Goal: Task Accomplishment & Management: Manage account settings

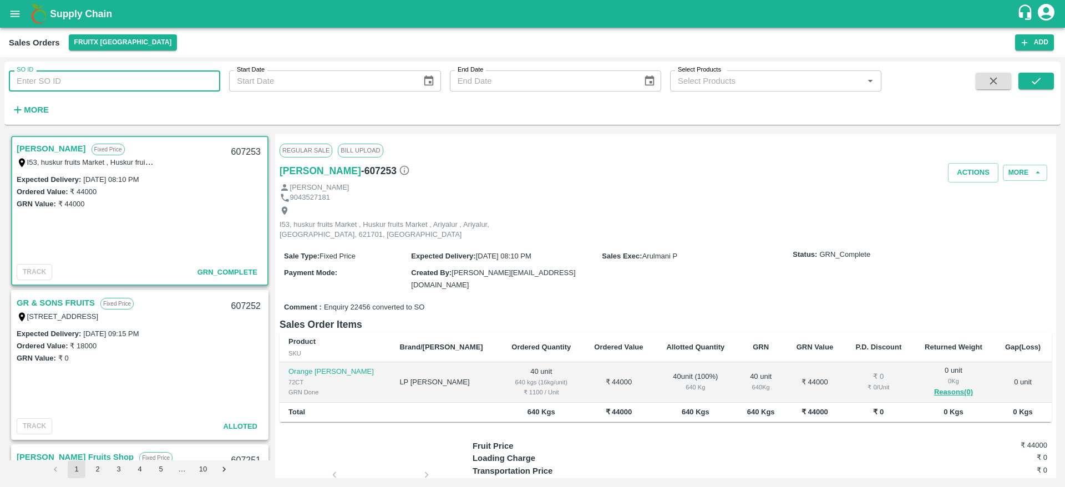
click at [78, 79] on input "SO ID" at bounding box center [114, 80] width 211 height 21
paste input "607229"
type input "607229"
click at [1042, 75] on icon "submit" at bounding box center [1036, 81] width 12 height 12
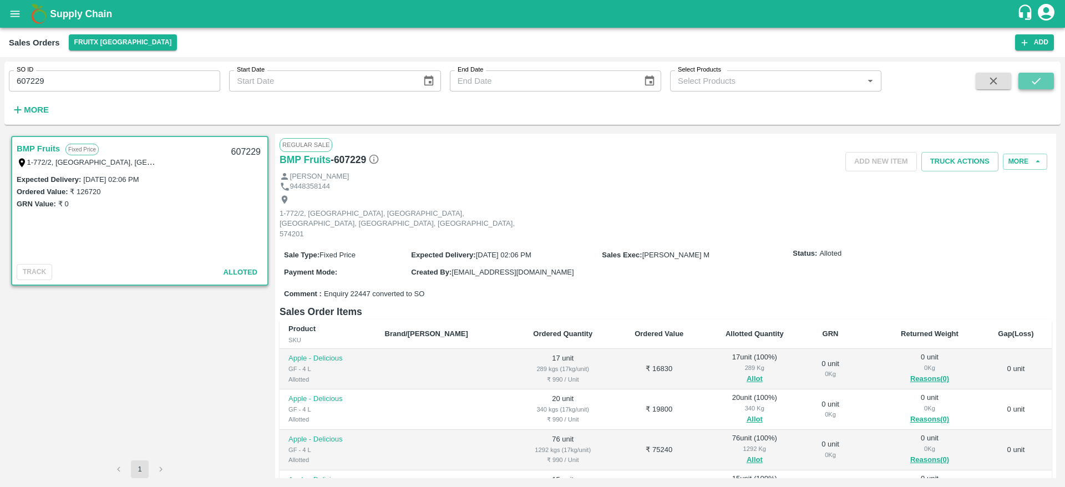
click at [1030, 83] on icon "submit" at bounding box center [1036, 81] width 12 height 12
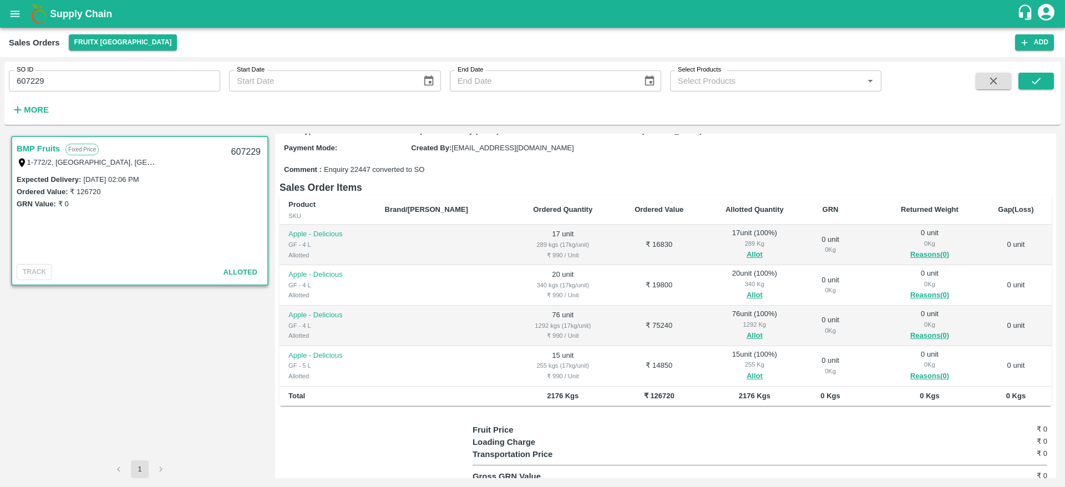
click at [171, 78] on input "607229" at bounding box center [114, 80] width 211 height 21
paste input "text"
click at [1031, 75] on icon "submit" at bounding box center [1036, 81] width 12 height 12
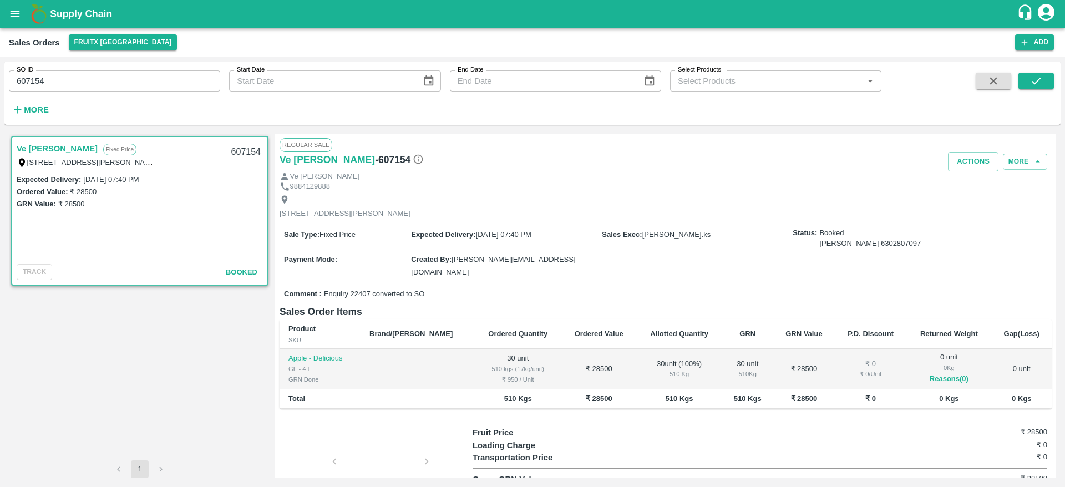
click at [125, 90] on input "607154" at bounding box center [114, 80] width 211 height 21
paste input "text"
click at [1046, 82] on button "submit" at bounding box center [1035, 81] width 35 height 17
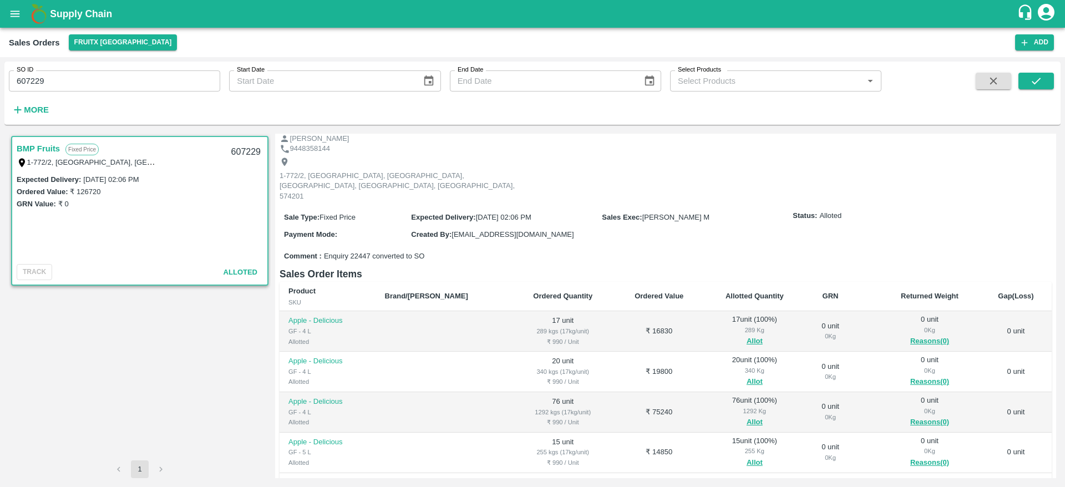
scroll to position [63, 0]
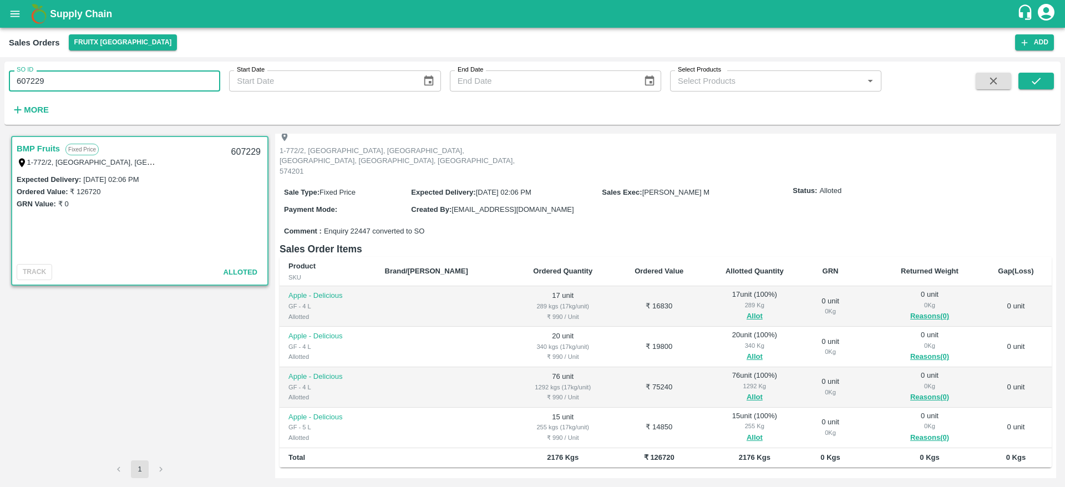
click at [172, 88] on input "607229" at bounding box center [114, 80] width 211 height 21
paste input "text"
click at [1034, 82] on icon "submit" at bounding box center [1036, 81] width 12 height 12
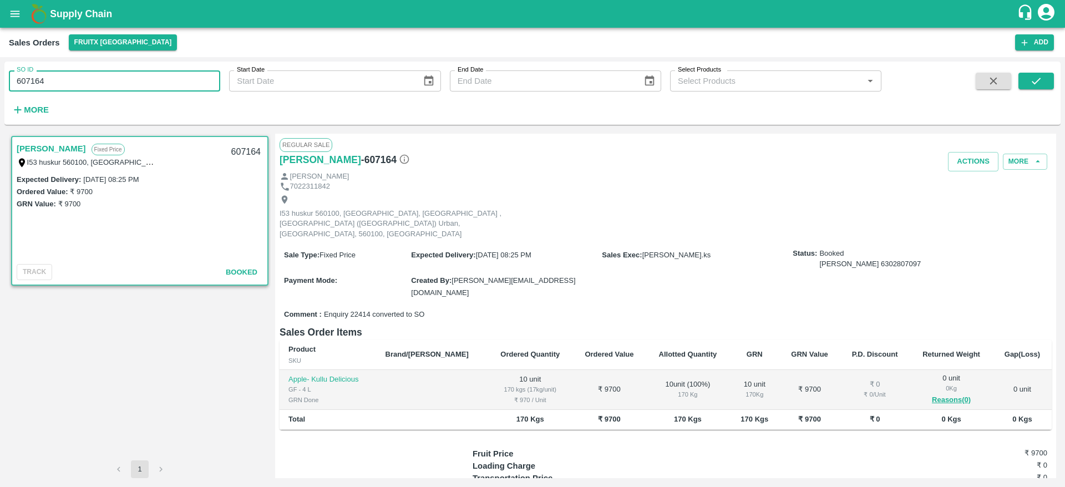
click at [136, 78] on input "607164" at bounding box center [114, 80] width 211 height 21
paste input "text"
click at [1037, 79] on icon "submit" at bounding box center [1036, 81] width 12 height 12
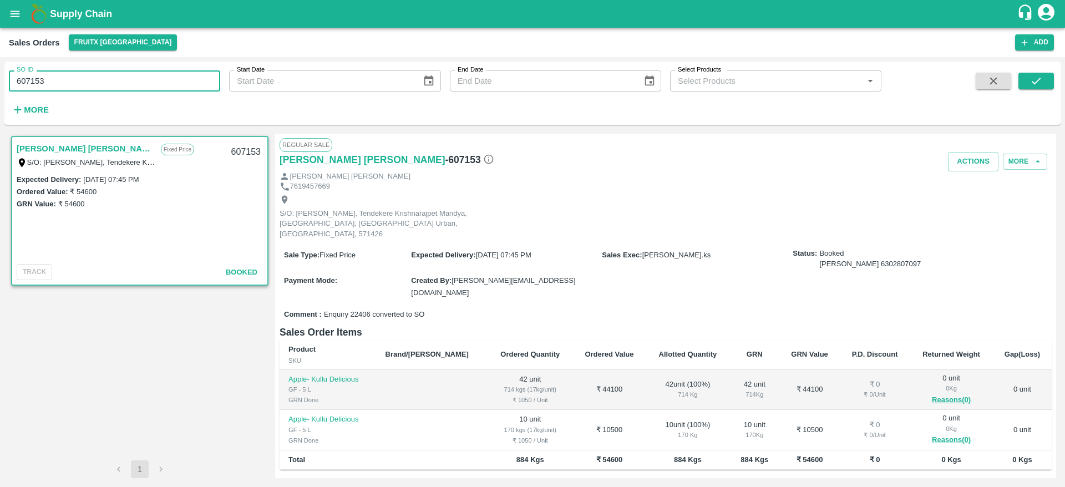
click at [94, 80] on input "607153" at bounding box center [114, 80] width 211 height 21
paste input "text"
click at [1042, 83] on icon "submit" at bounding box center [1036, 81] width 12 height 12
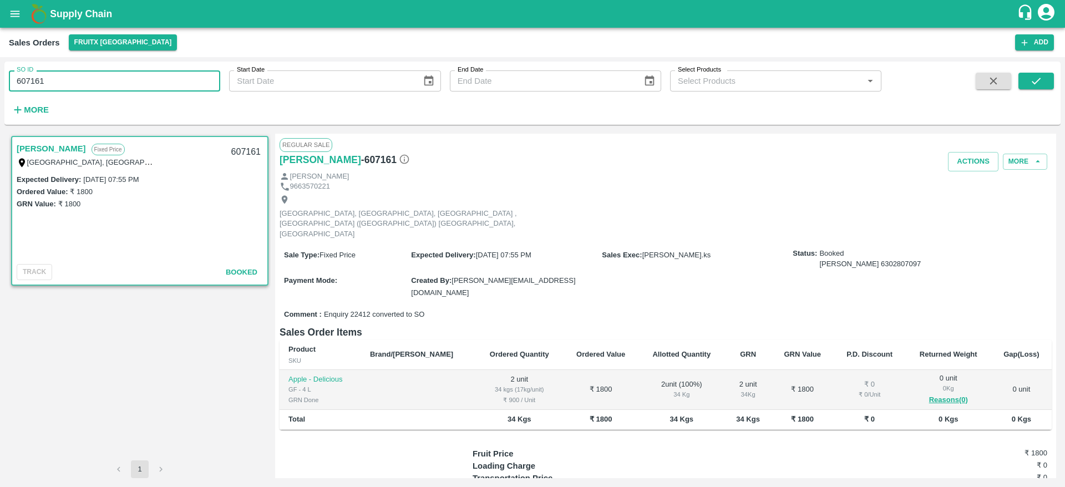
click at [90, 82] on input "607161" at bounding box center [114, 80] width 211 height 21
paste input "text"
click at [1024, 87] on button "submit" at bounding box center [1035, 81] width 35 height 17
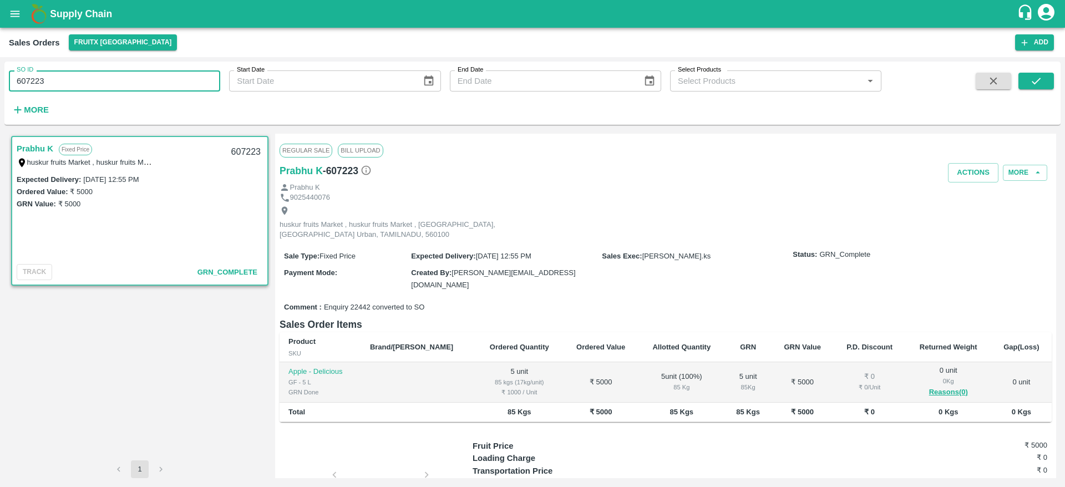
click at [138, 84] on input "607223" at bounding box center [114, 80] width 211 height 21
paste input "text"
click at [1032, 76] on icon "submit" at bounding box center [1036, 81] width 12 height 12
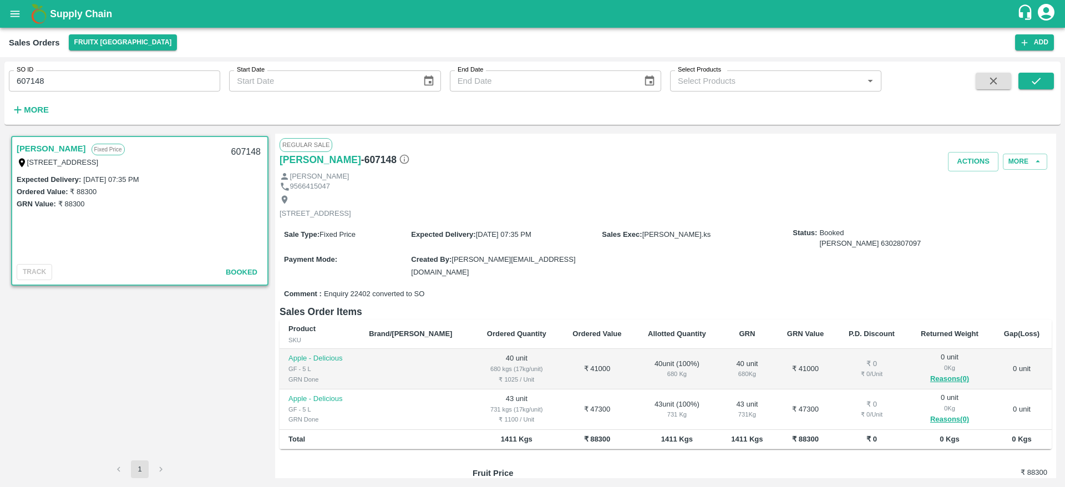
click at [157, 82] on input "607148" at bounding box center [114, 80] width 211 height 21
paste input "text"
click at [1033, 85] on icon "submit" at bounding box center [1036, 81] width 12 height 12
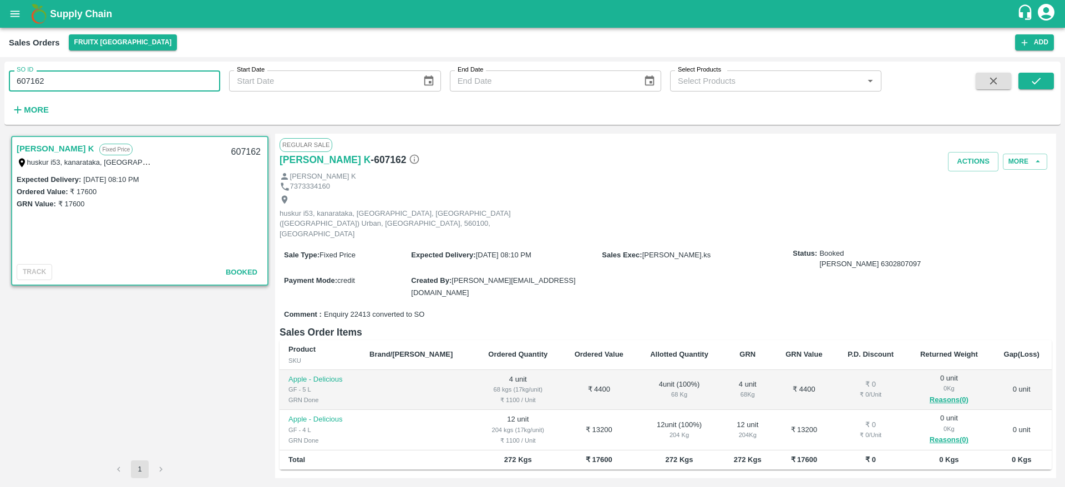
click at [148, 79] on input "607162" at bounding box center [114, 80] width 211 height 21
paste input "text"
click at [1037, 79] on icon "submit" at bounding box center [1036, 81] width 12 height 12
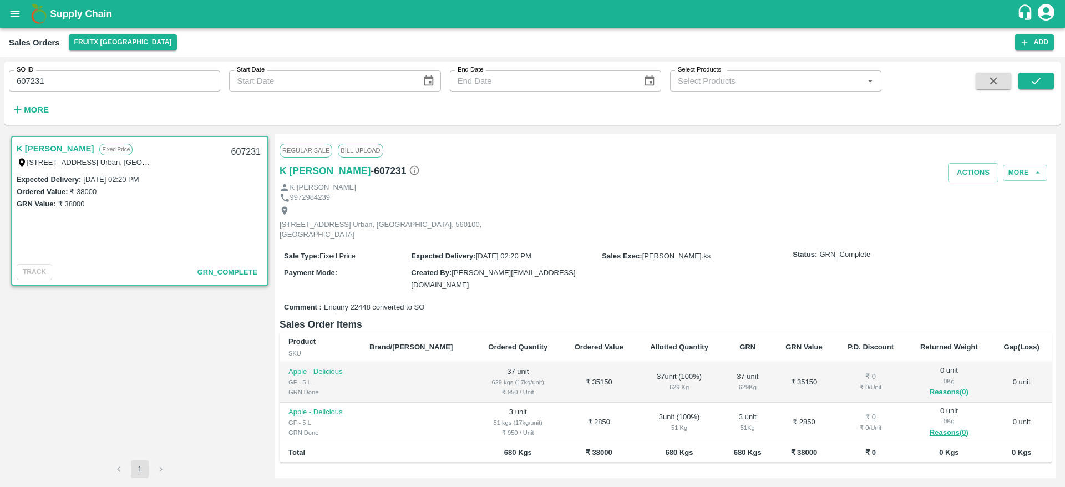
scroll to position [66, 0]
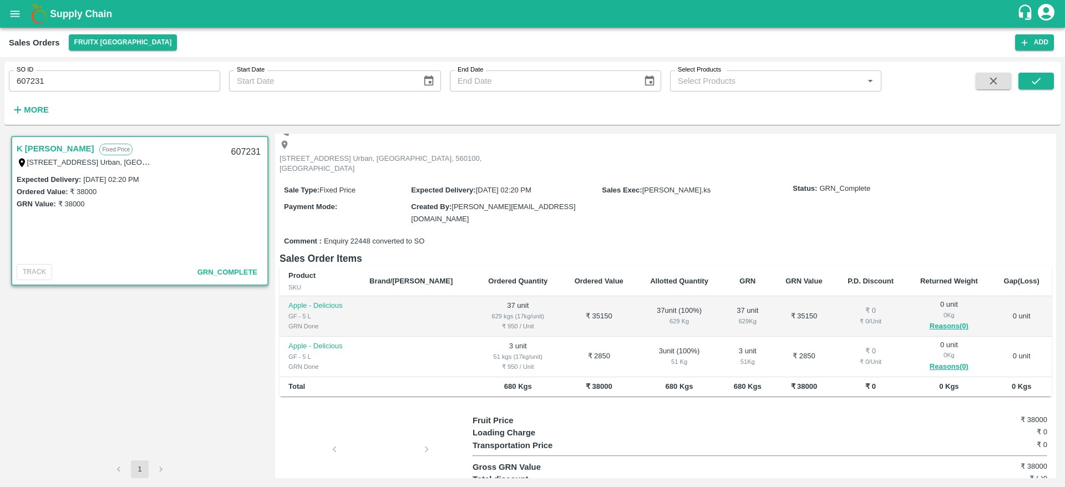
click at [178, 83] on input "607231" at bounding box center [114, 80] width 211 height 21
paste input "text"
click at [1043, 78] on button "submit" at bounding box center [1035, 81] width 35 height 17
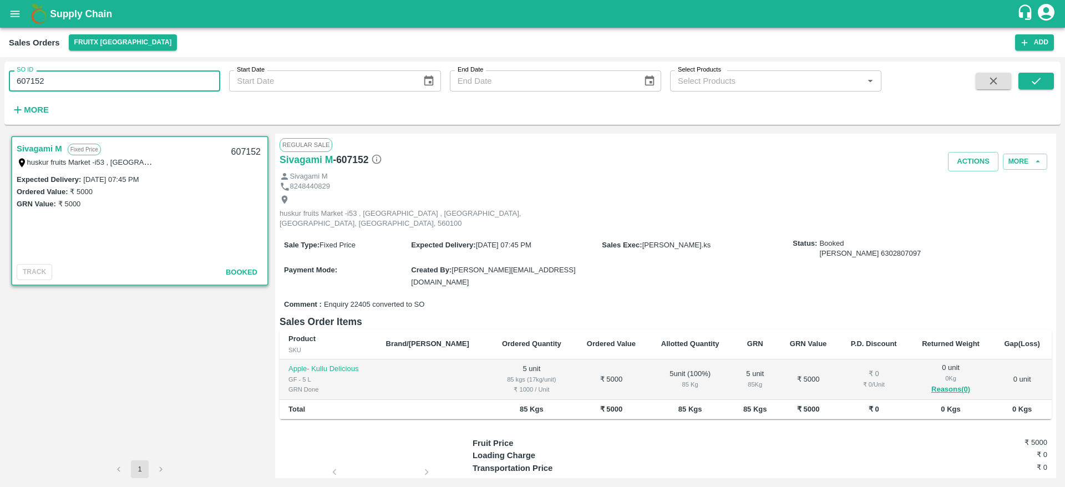
click at [77, 82] on input "607152" at bounding box center [114, 80] width 211 height 21
paste input "text"
click at [1033, 83] on icon "submit" at bounding box center [1036, 81] width 9 height 7
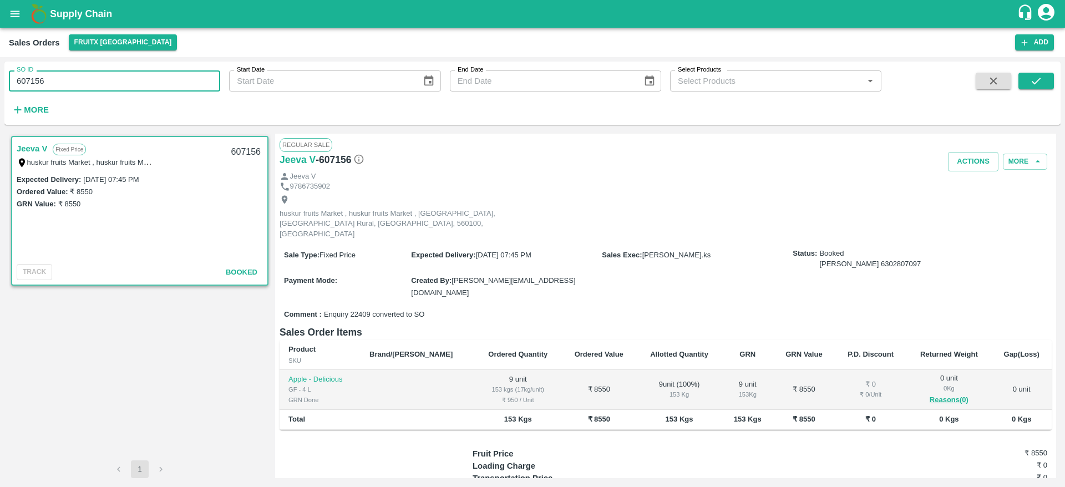
click at [108, 89] on input "607156" at bounding box center [114, 80] width 211 height 21
paste input "text"
click at [1039, 78] on icon "submit" at bounding box center [1036, 81] width 12 height 12
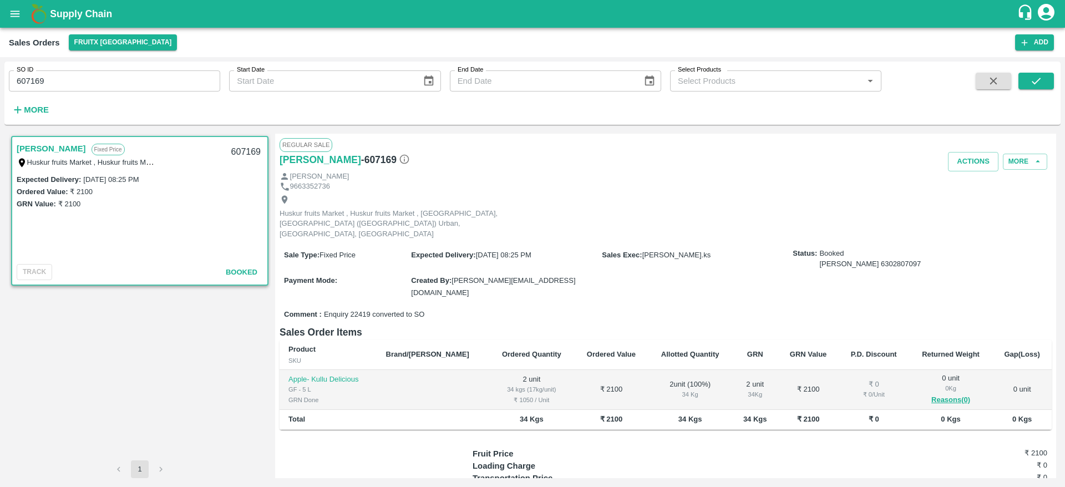
scroll to position [17, 0]
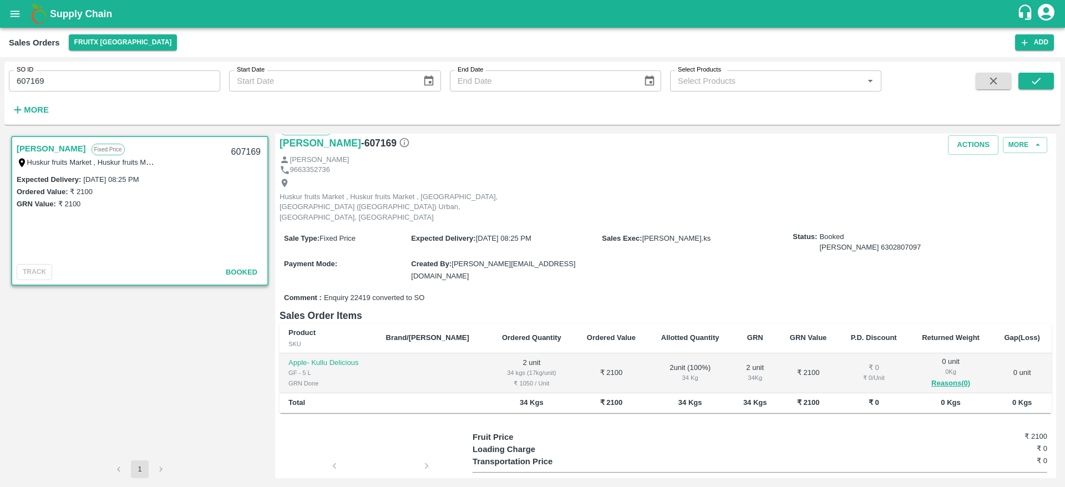
click at [145, 74] on input "607169" at bounding box center [114, 80] width 211 height 21
paste input "text"
click at [1022, 78] on button "submit" at bounding box center [1035, 81] width 35 height 17
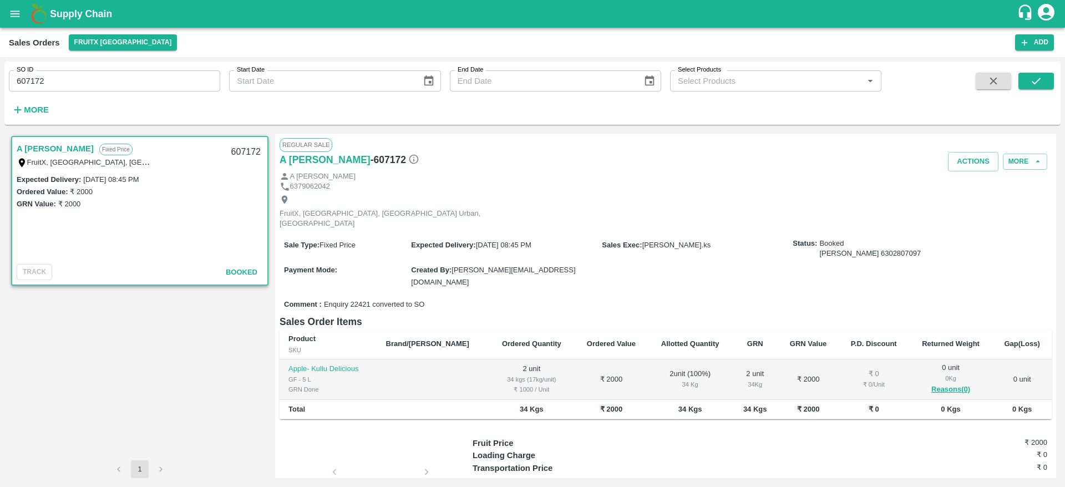
click at [96, 83] on input "607172" at bounding box center [114, 80] width 211 height 21
paste input "text"
click at [1043, 77] on button "submit" at bounding box center [1035, 81] width 35 height 17
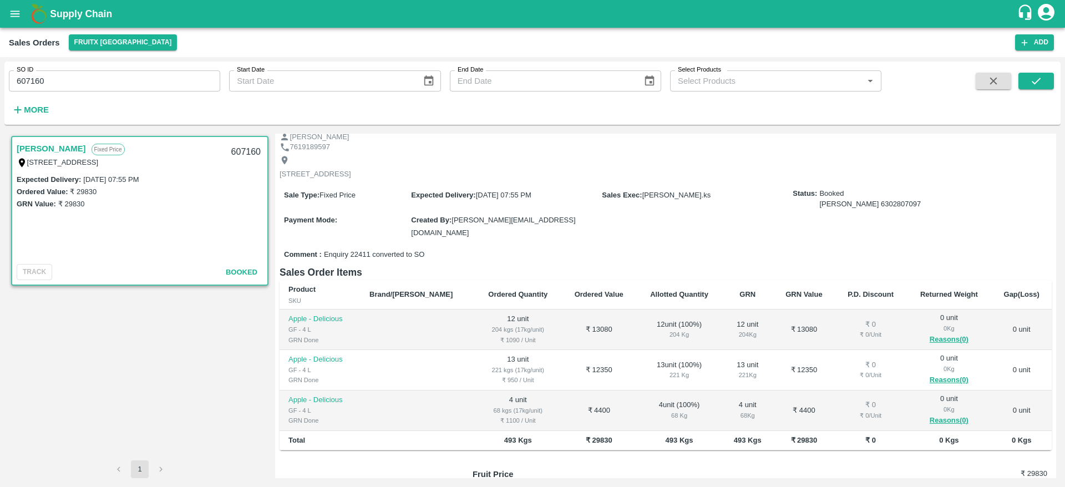
scroll to position [66, 0]
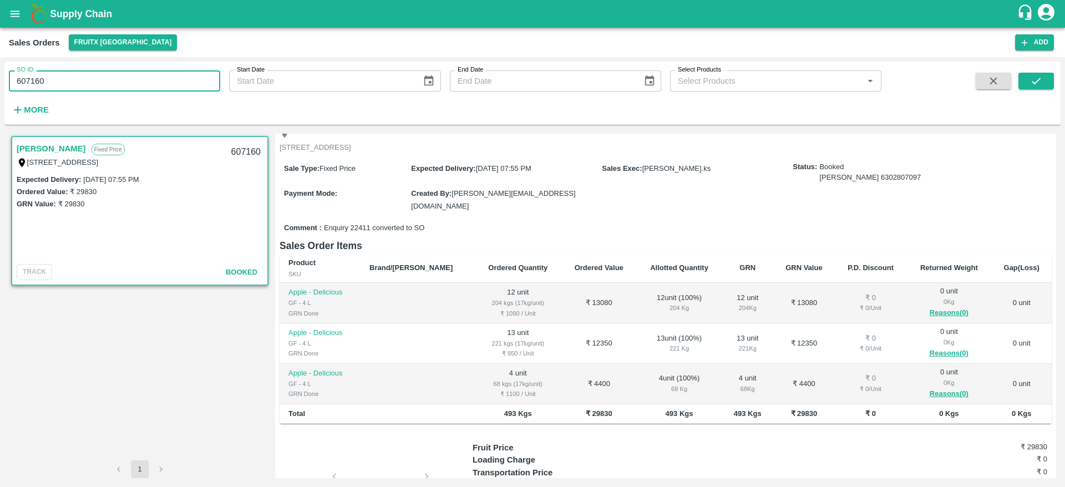
click at [161, 72] on input "607160" at bounding box center [114, 80] width 211 height 21
click at [1037, 88] on button "submit" at bounding box center [1035, 81] width 35 height 17
click at [99, 75] on input "607160" at bounding box center [114, 80] width 211 height 21
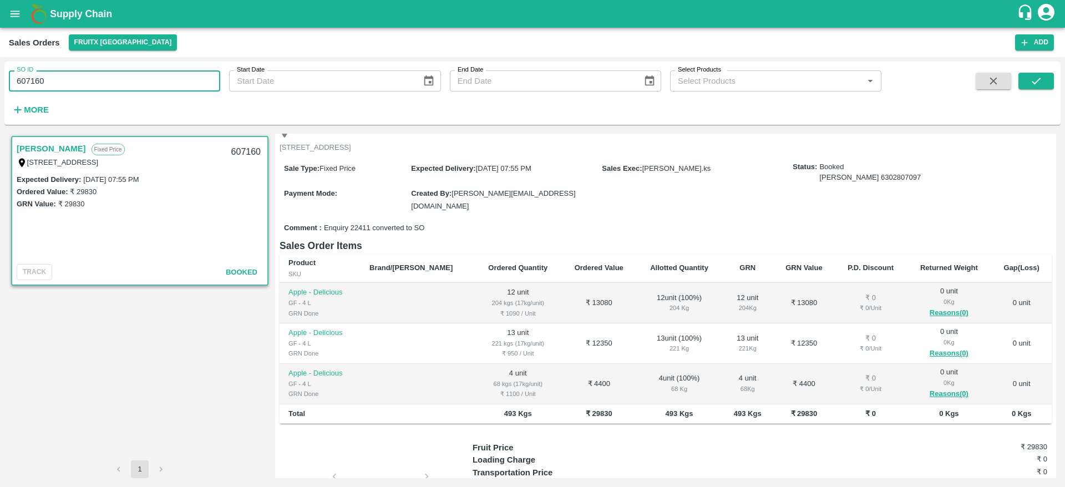
paste input "text"
click at [1029, 73] on button "submit" at bounding box center [1035, 81] width 35 height 17
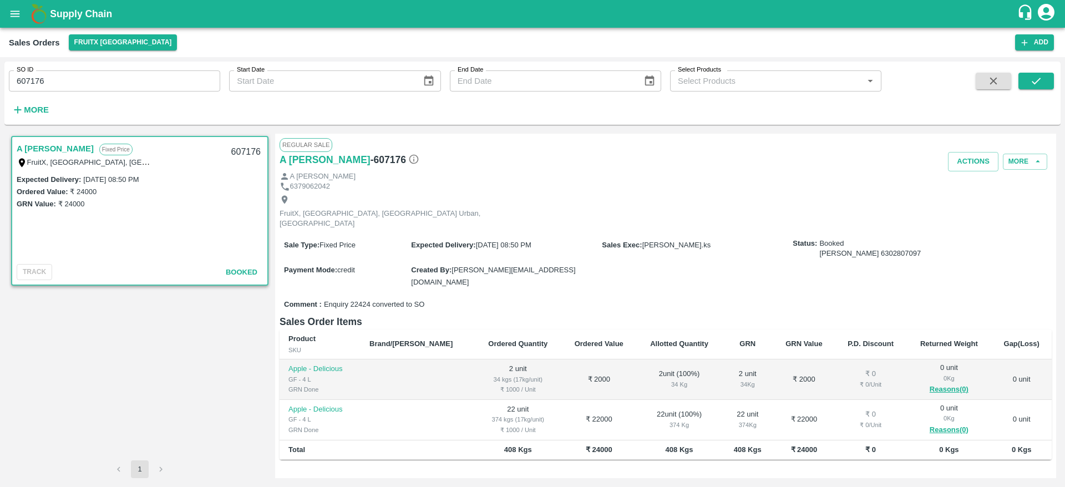
click at [184, 92] on div "SO ID 607176 SO ID Start Date Start Date End Date End Date Select Products Sele…" at bounding box center [440, 91] width 881 height 58
click at [167, 85] on input "607176" at bounding box center [114, 80] width 211 height 21
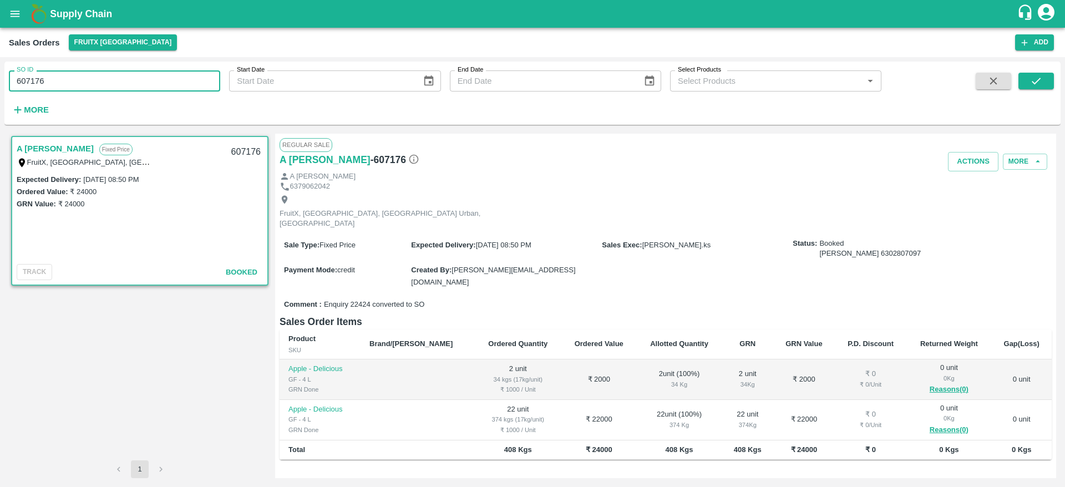
paste input "text"
click at [1023, 80] on button "submit" at bounding box center [1035, 81] width 35 height 17
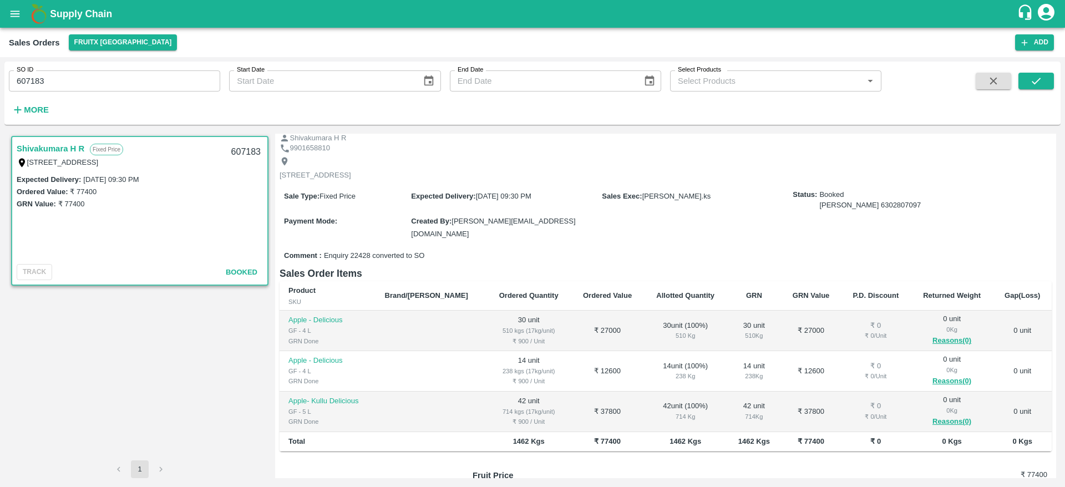
scroll to position [63, 0]
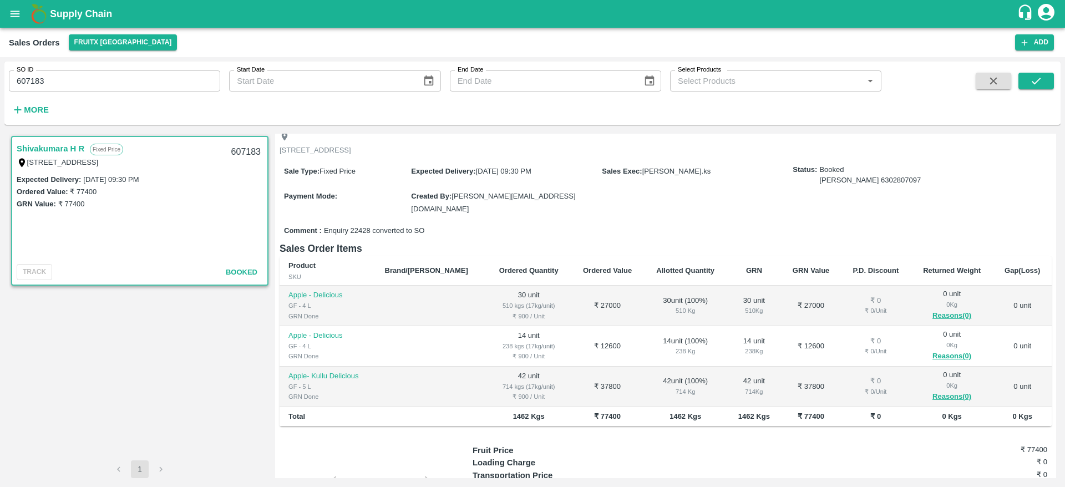
click at [145, 89] on input "607183" at bounding box center [114, 80] width 211 height 21
paste input "text"
click at [1045, 79] on button "submit" at bounding box center [1035, 81] width 35 height 17
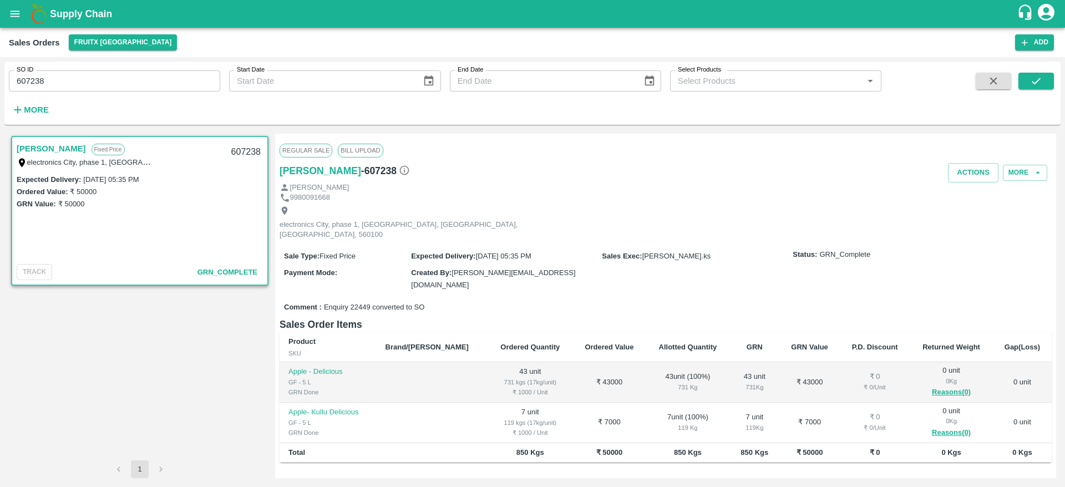
click at [105, 82] on input "607238" at bounding box center [114, 80] width 211 height 21
paste input "text"
click at [1041, 89] on button "submit" at bounding box center [1035, 81] width 35 height 17
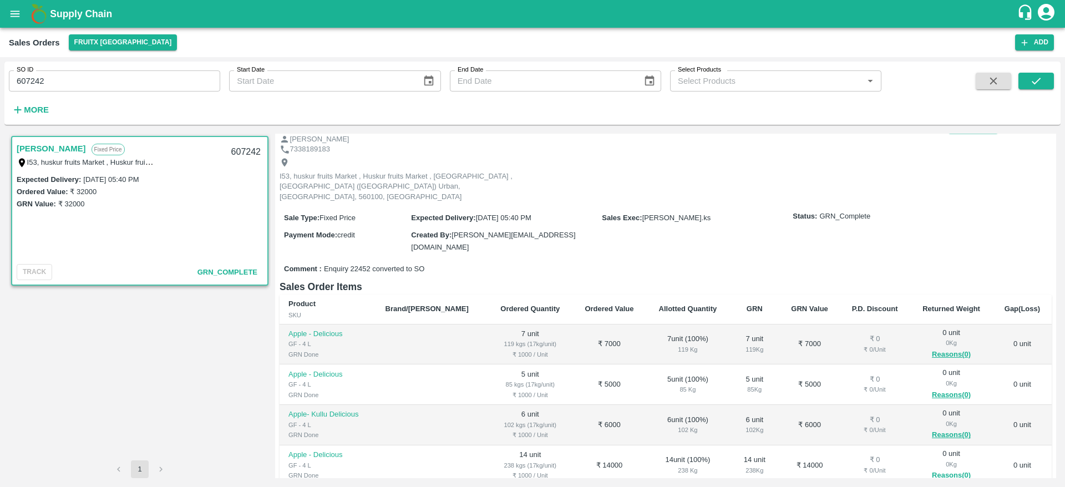
scroll to position [69, 0]
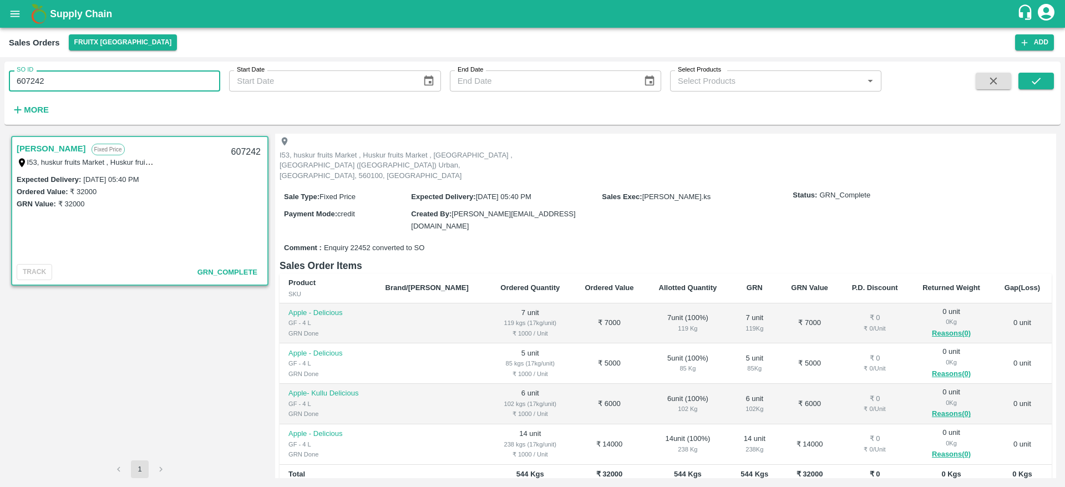
click at [133, 73] on input "607242" at bounding box center [114, 80] width 211 height 21
paste input "text"
type input "607243"
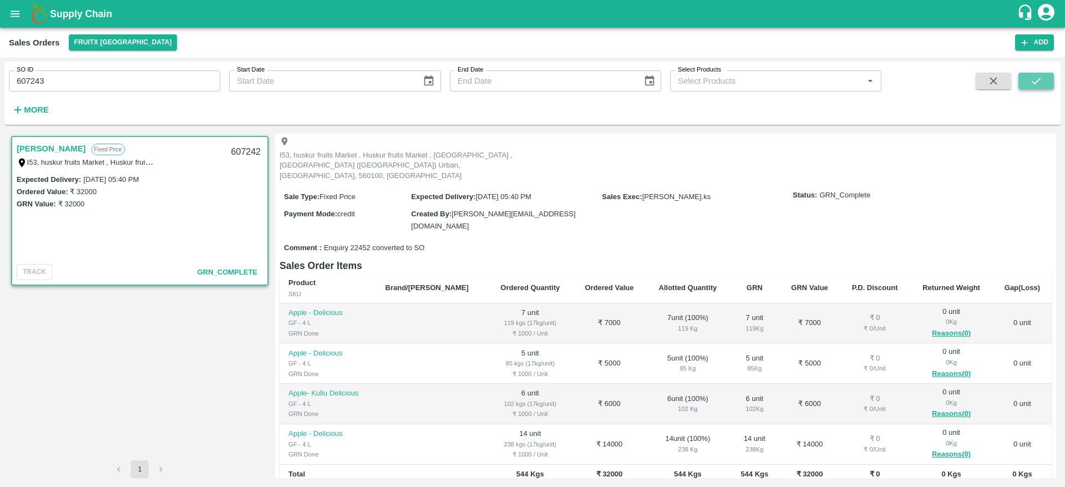
click at [1026, 76] on button "submit" at bounding box center [1035, 81] width 35 height 17
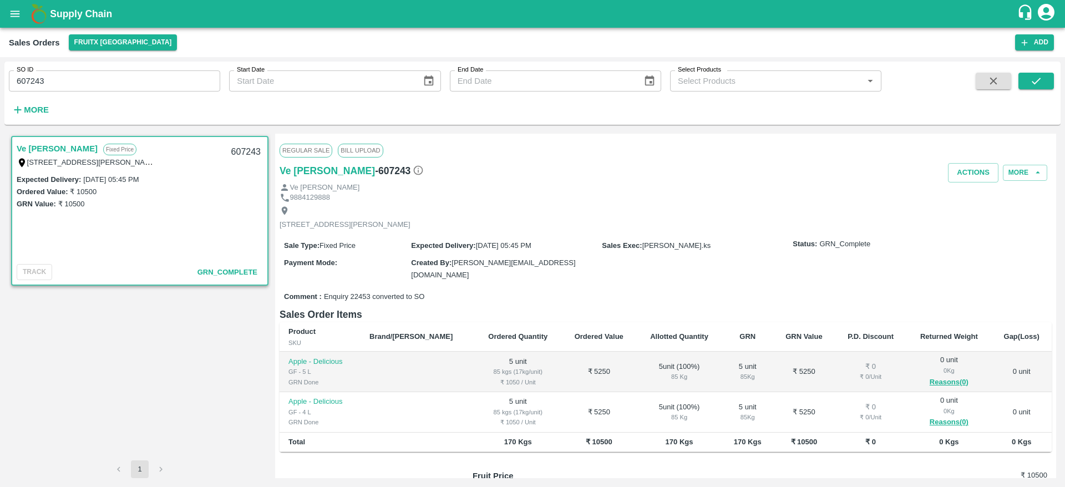
scroll to position [53, 0]
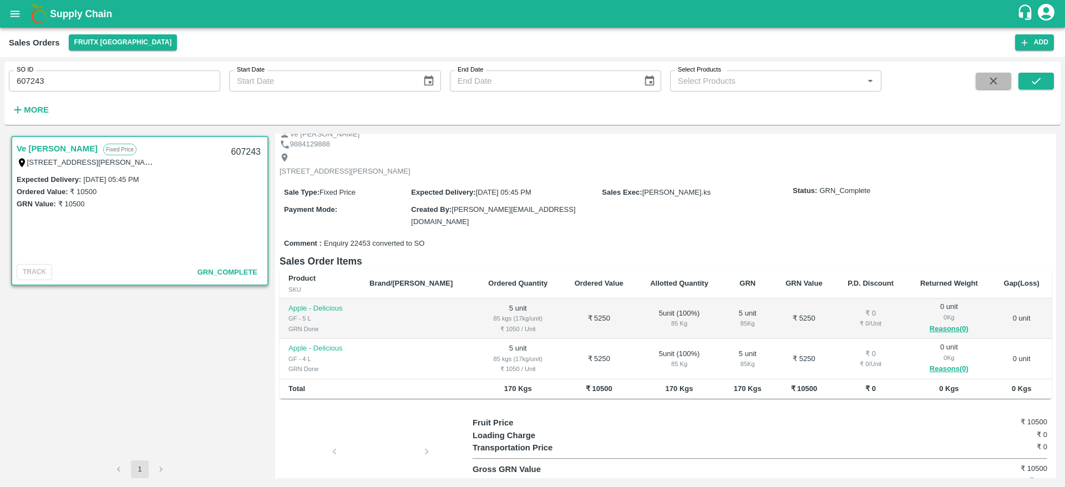
click at [987, 75] on icon "button" at bounding box center [993, 81] width 12 height 12
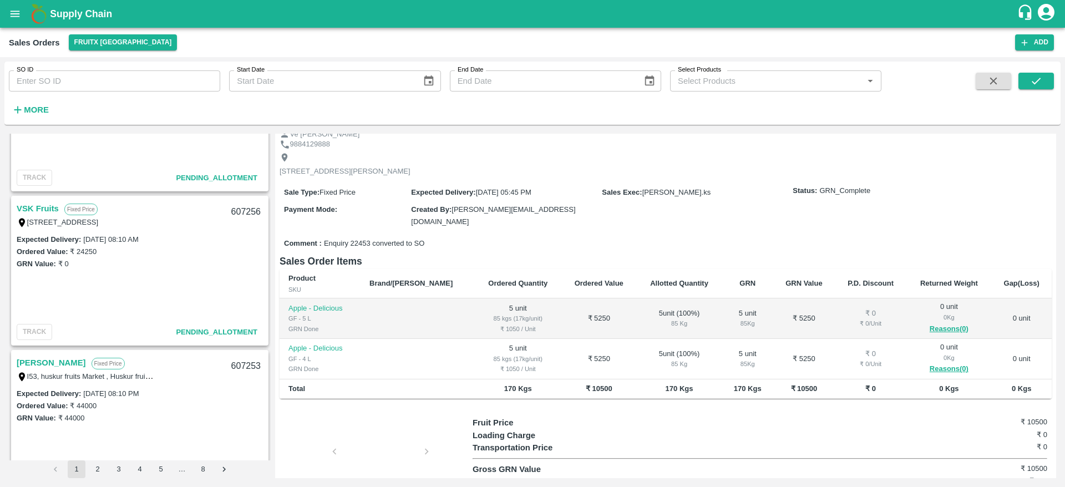
scroll to position [402, 0]
click at [42, 202] on link "VSK Fruits" at bounding box center [38, 209] width 42 height 14
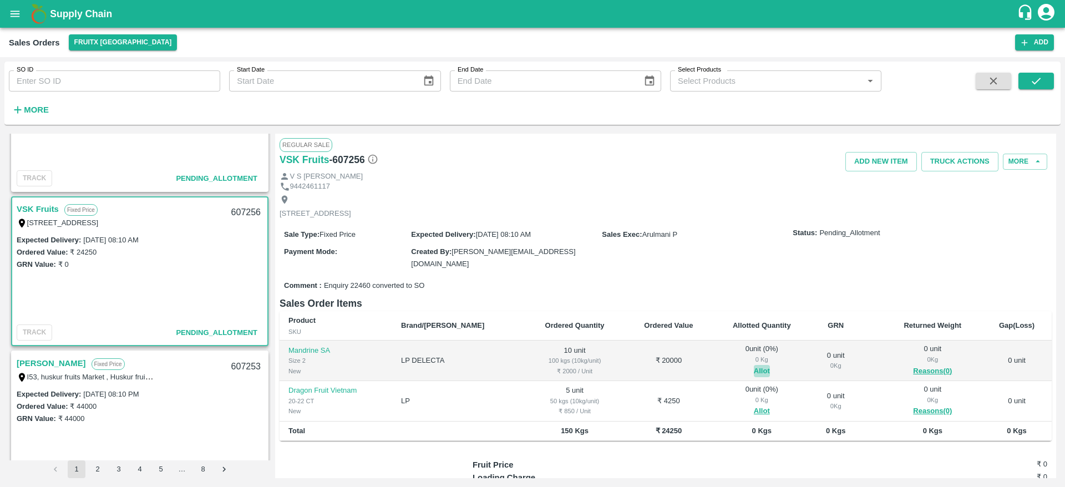
click at [754, 365] on button "Allot" at bounding box center [762, 371] width 16 height 13
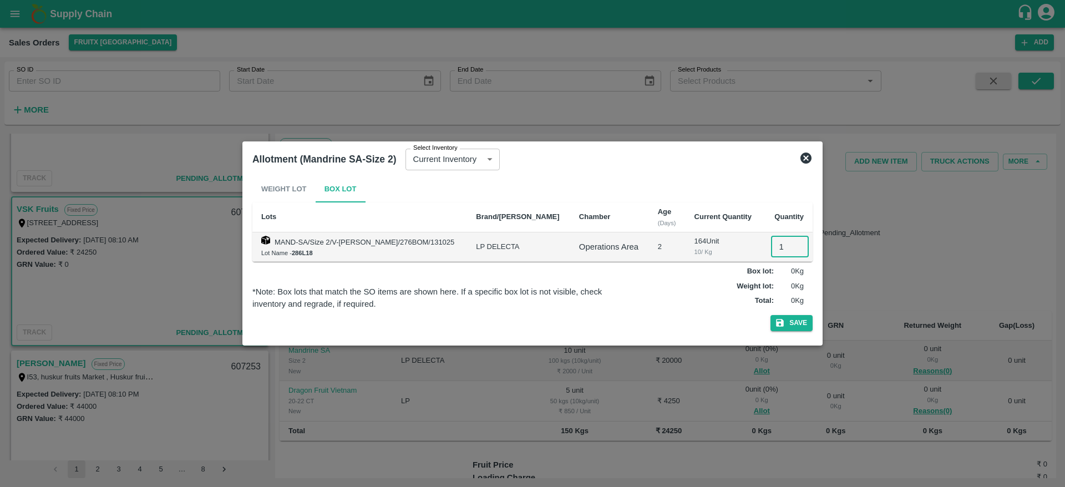
click at [774, 250] on input "1" at bounding box center [790, 246] width 38 height 21
type input "01"
click at [770, 315] on button "Save" at bounding box center [791, 323] width 42 height 16
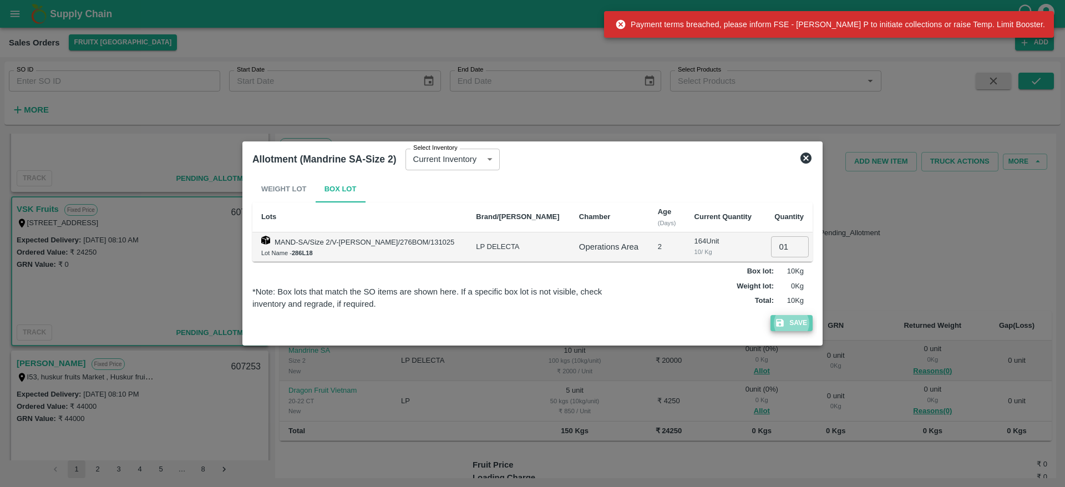
click at [810, 317] on button "Save" at bounding box center [791, 323] width 42 height 16
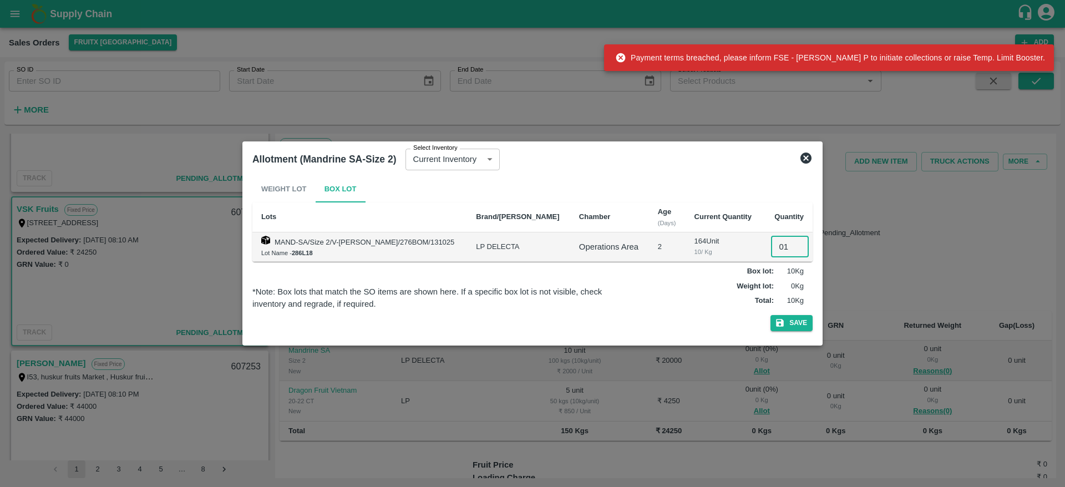
click at [777, 246] on input "01" at bounding box center [790, 246] width 38 height 21
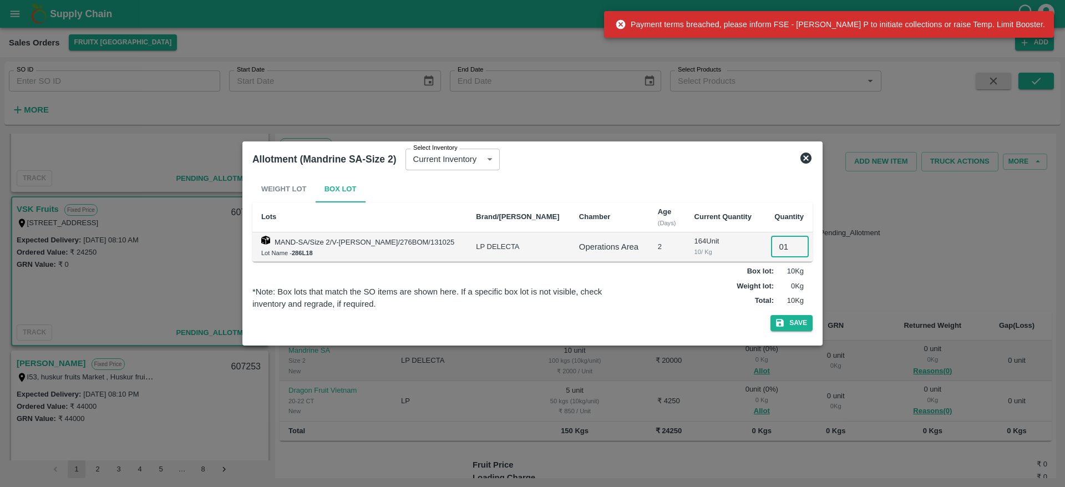
click at [777, 246] on input "01" at bounding box center [790, 246] width 38 height 21
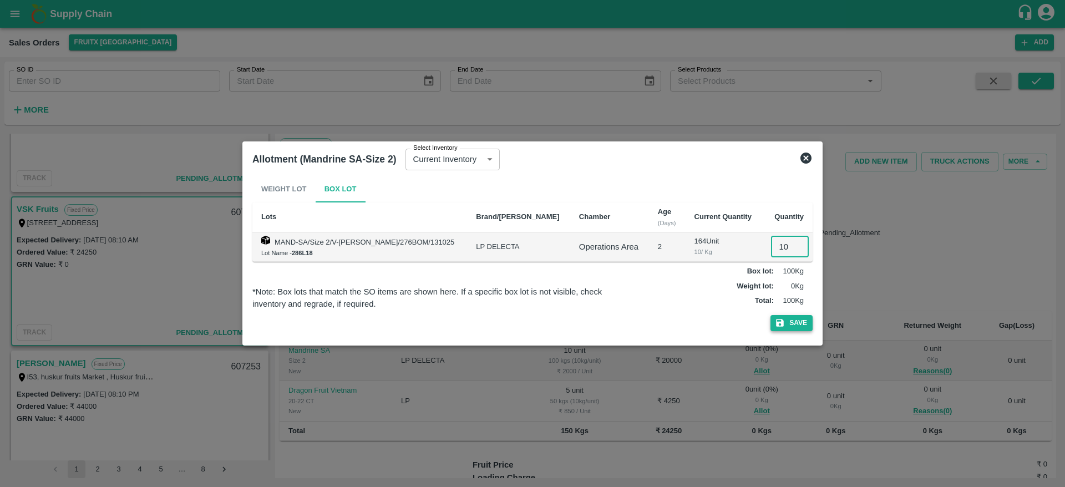
type input "10"
click at [789, 318] on button "Save" at bounding box center [791, 323] width 42 height 16
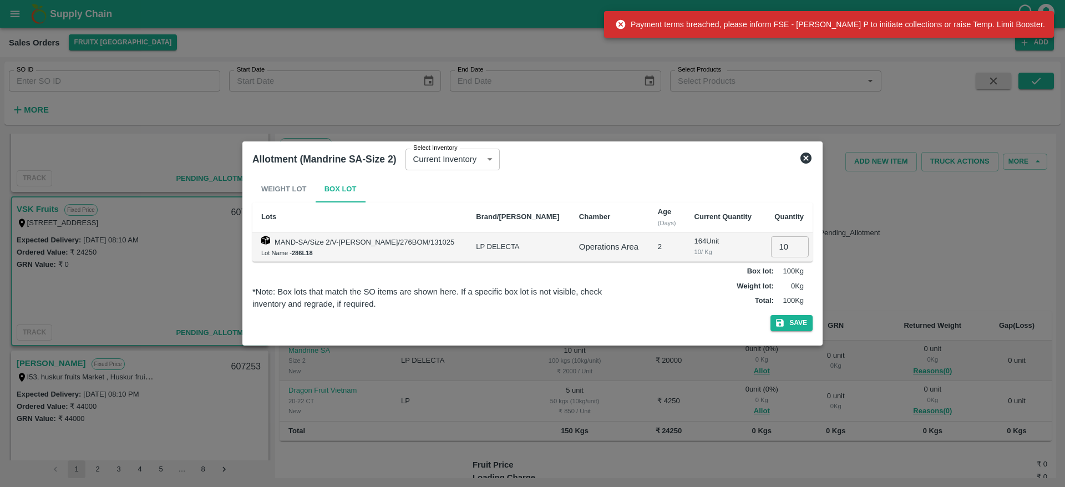
click at [810, 160] on icon at bounding box center [805, 158] width 11 height 11
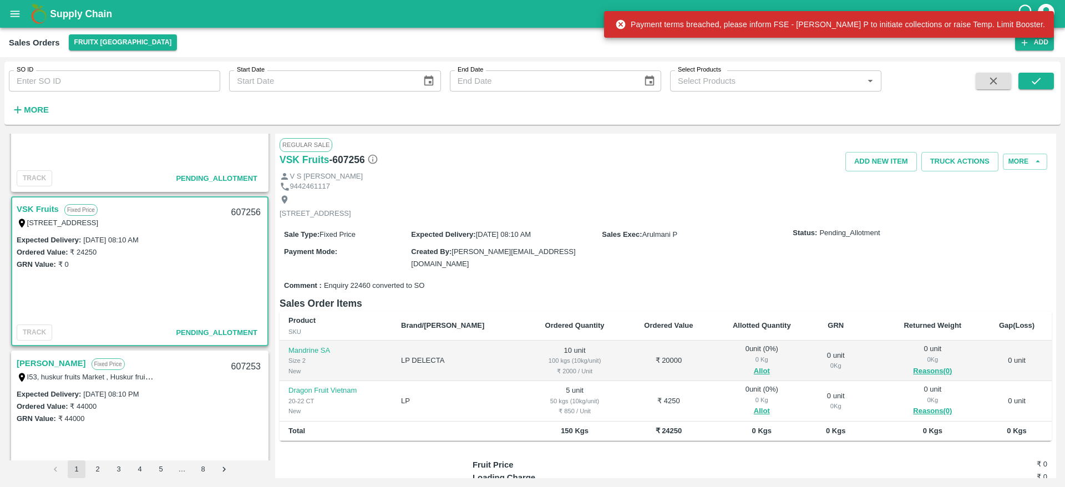
scroll to position [514, 0]
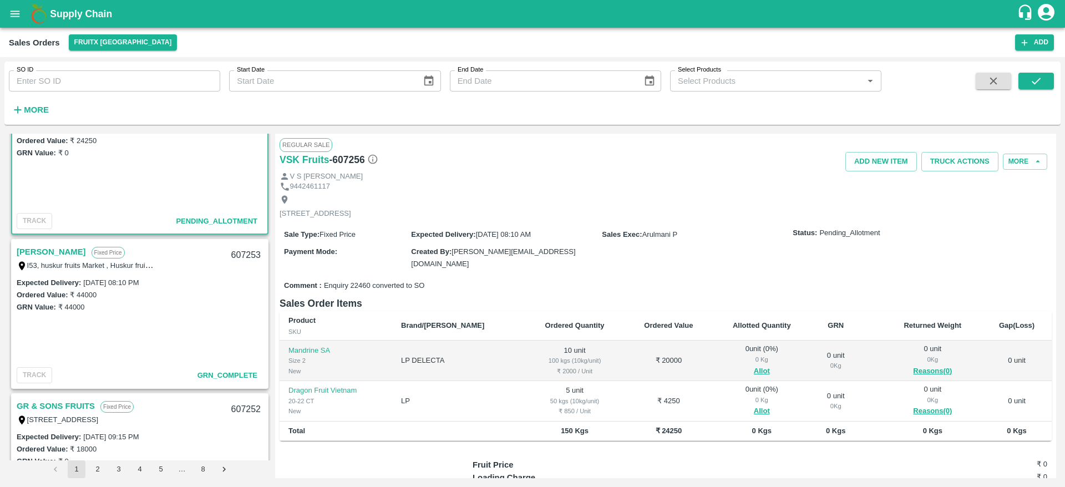
click at [67, 258] on link "[PERSON_NAME]" at bounding box center [51, 252] width 69 height 14
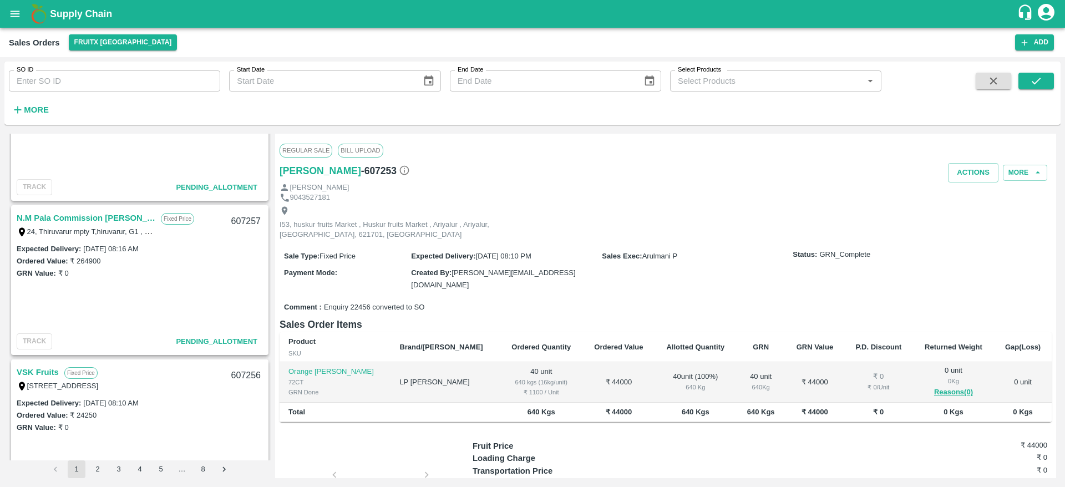
scroll to position [238, 0]
click at [104, 217] on link "N.M Pala Commission [PERSON_NAME]" at bounding box center [86, 219] width 139 height 14
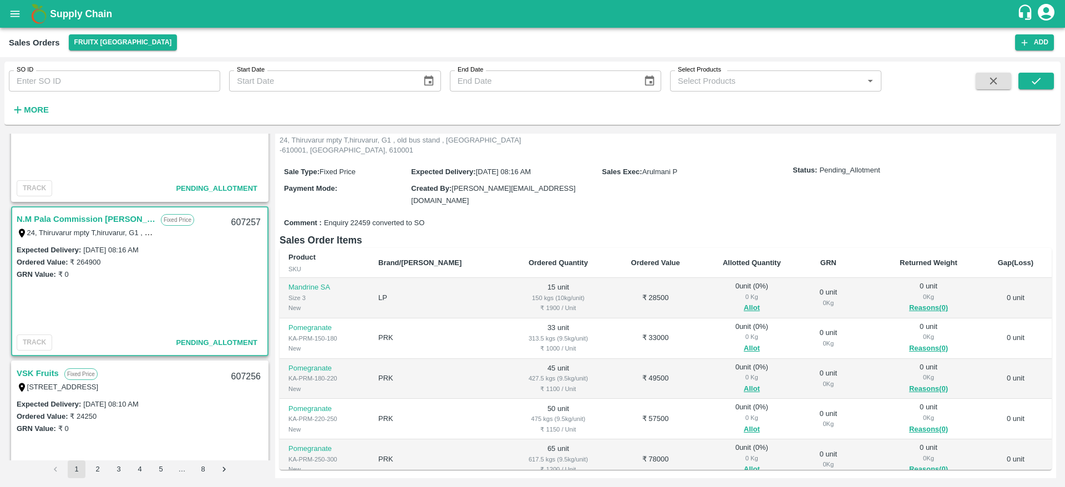
scroll to position [75, 0]
click at [744, 300] on button "Allot" at bounding box center [752, 306] width 16 height 13
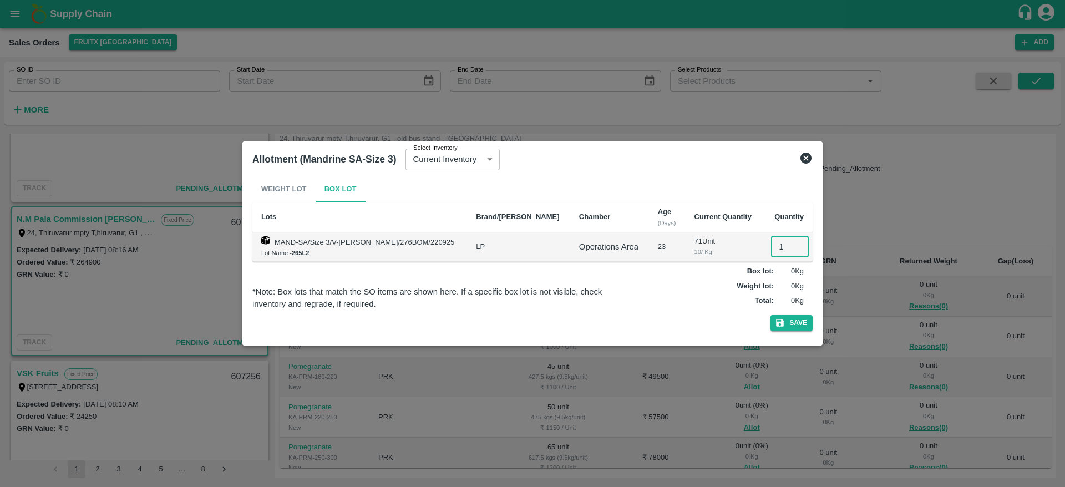
click at [771, 247] on input "1" at bounding box center [790, 246] width 38 height 21
type input "15"
click at [770, 315] on button "Save" at bounding box center [791, 323] width 42 height 16
click at [798, 321] on button "Save" at bounding box center [791, 323] width 42 height 16
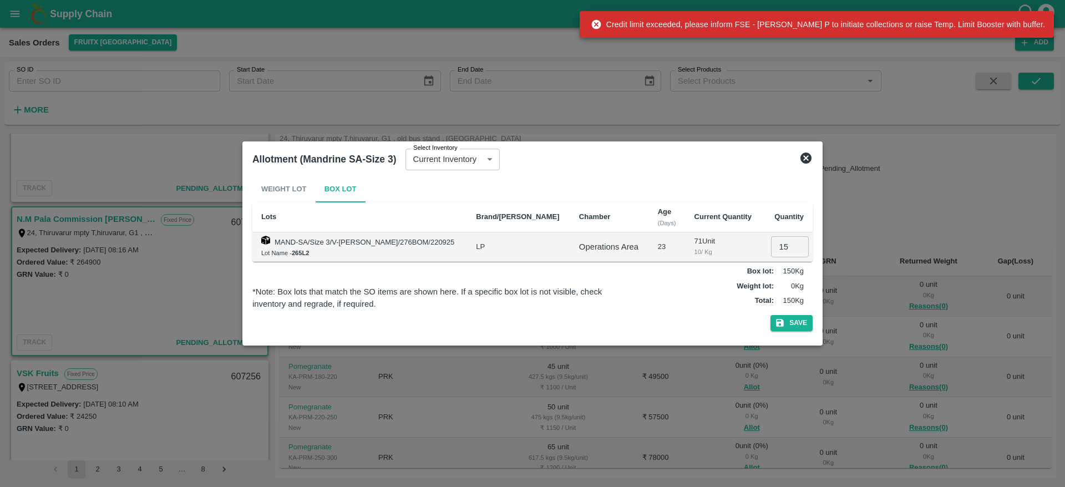
click at [805, 154] on icon at bounding box center [805, 158] width 11 height 11
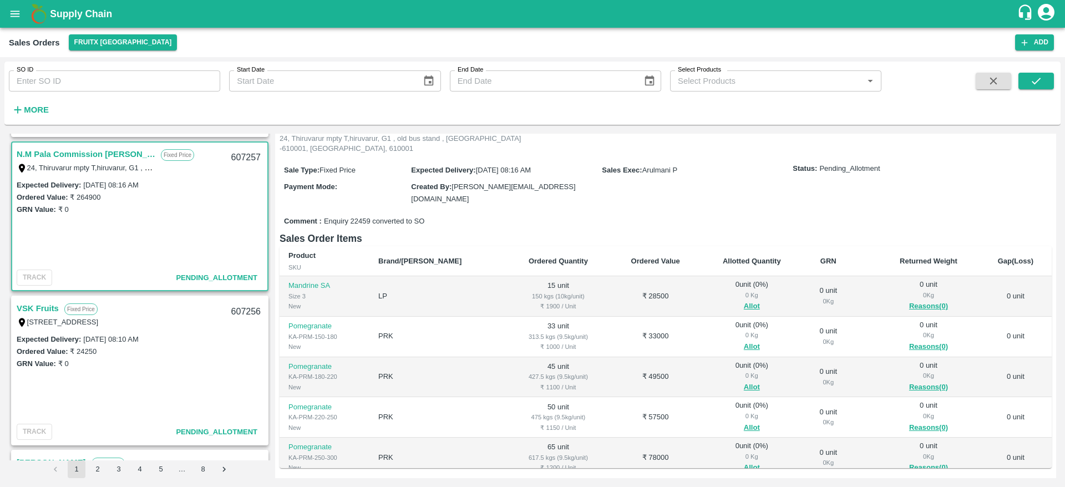
scroll to position [316, 0]
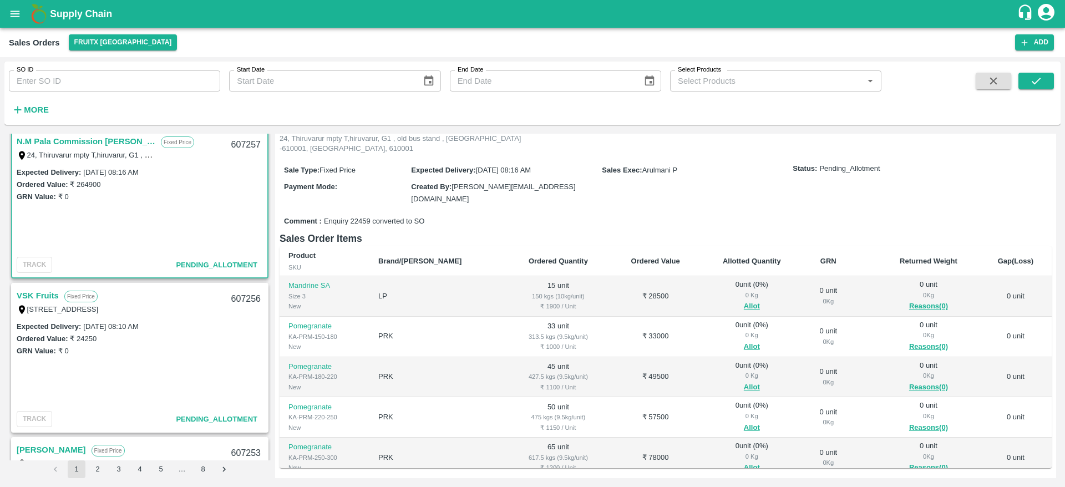
click at [39, 292] on link "VSK Fruits" at bounding box center [38, 295] width 42 height 14
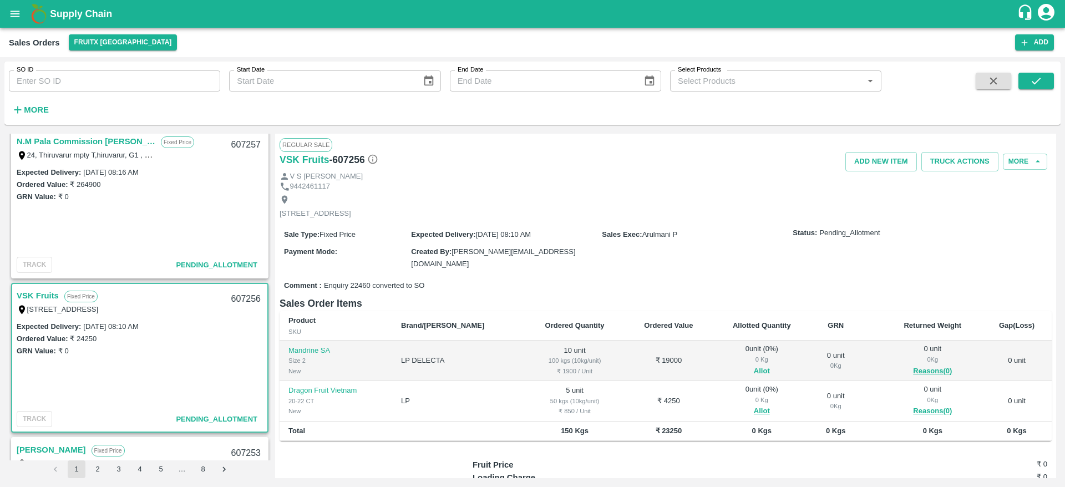
click at [754, 367] on button "Allot" at bounding box center [762, 371] width 16 height 13
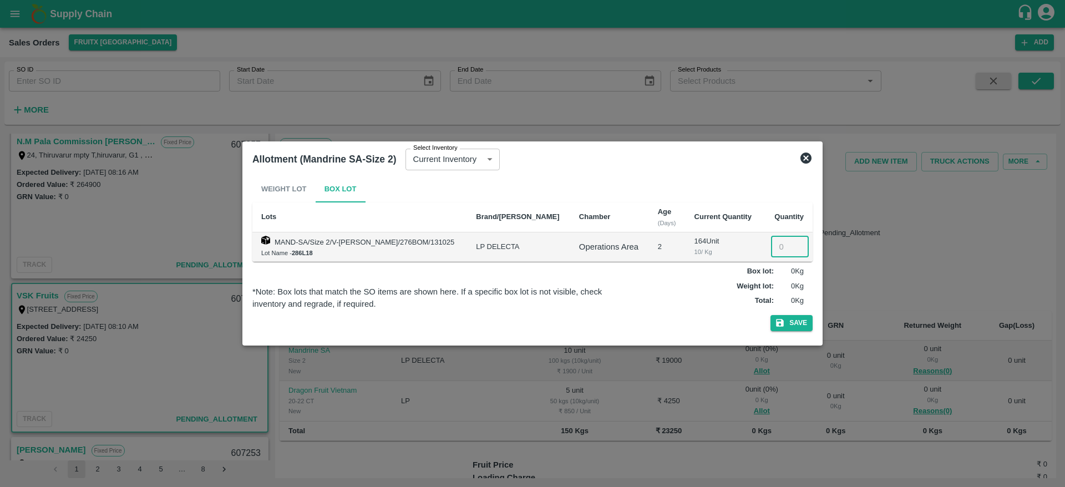
click at [775, 251] on input "number" at bounding box center [790, 246] width 38 height 21
type input "10"
click at [784, 323] on icon "button" at bounding box center [780, 323] width 8 height 8
click at [811, 154] on icon at bounding box center [805, 157] width 13 height 13
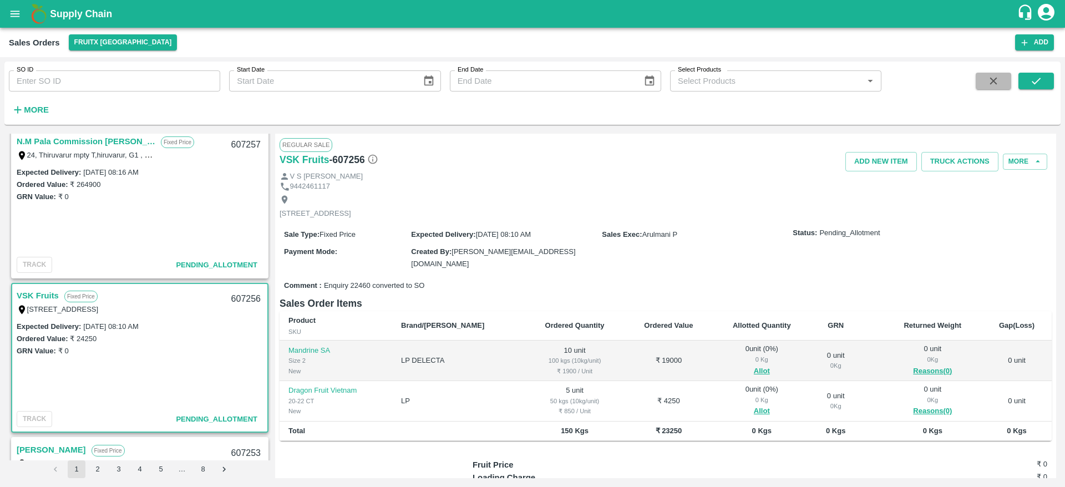
click at [1004, 80] on button "button" at bounding box center [993, 81] width 35 height 17
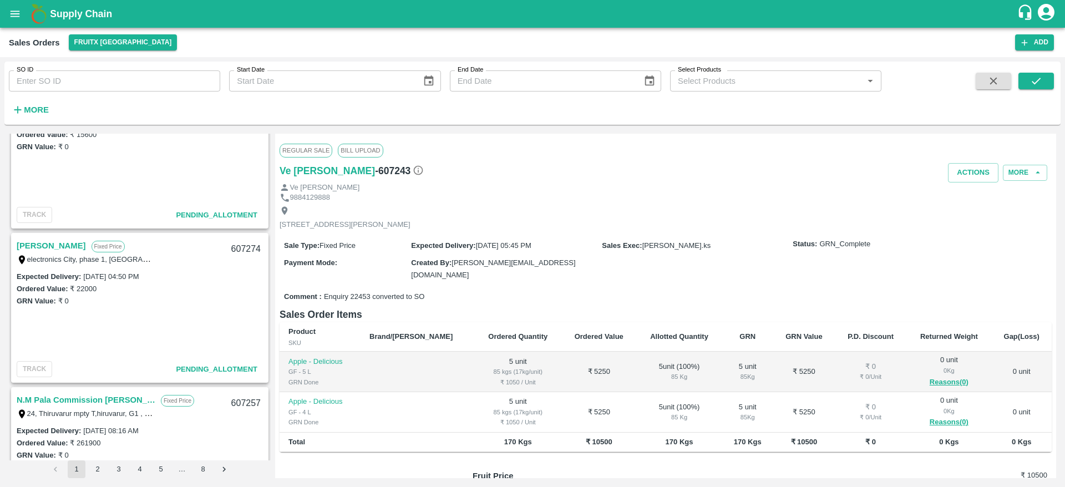
scroll to position [213, 0]
click at [48, 246] on link "[PERSON_NAME]" at bounding box center [51, 244] width 69 height 14
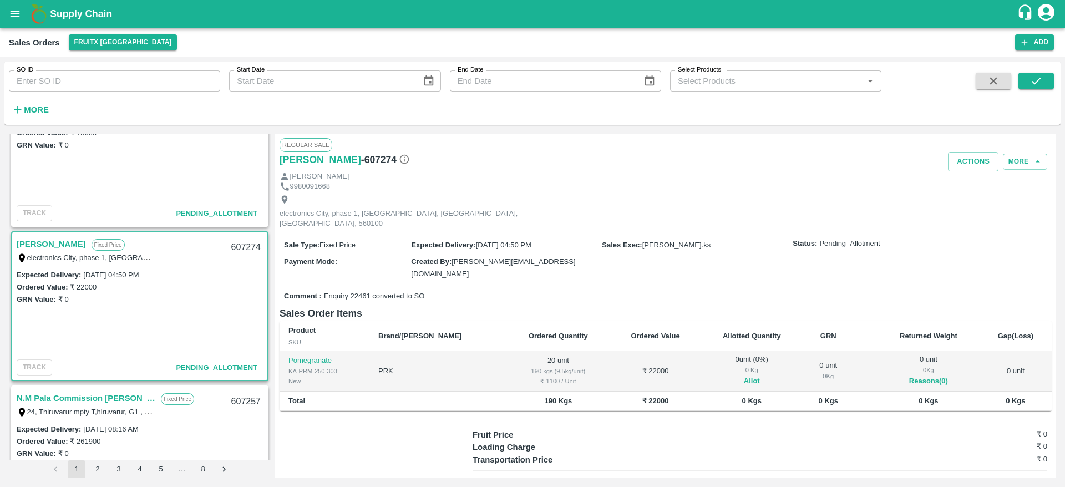
scroll to position [37, 0]
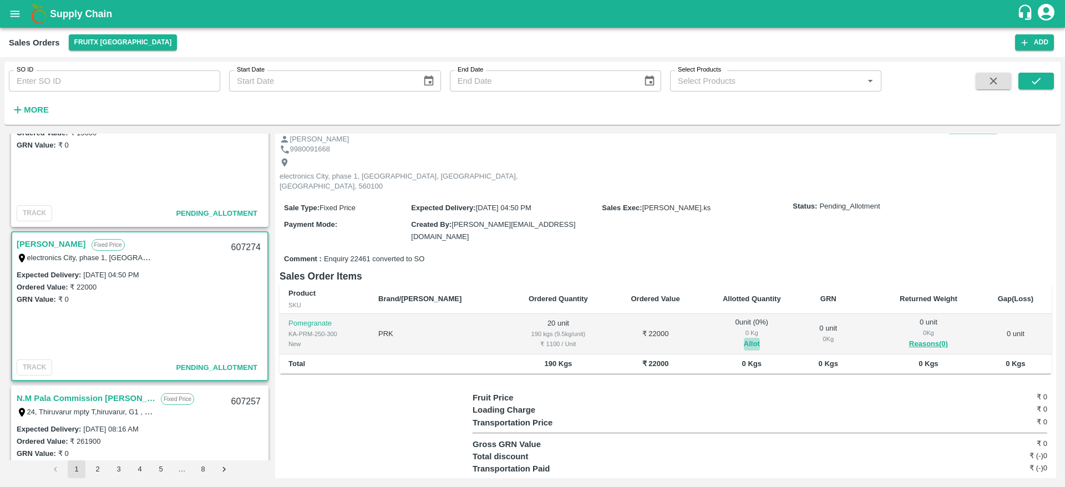
click at [744, 338] on button "Allot" at bounding box center [752, 344] width 16 height 13
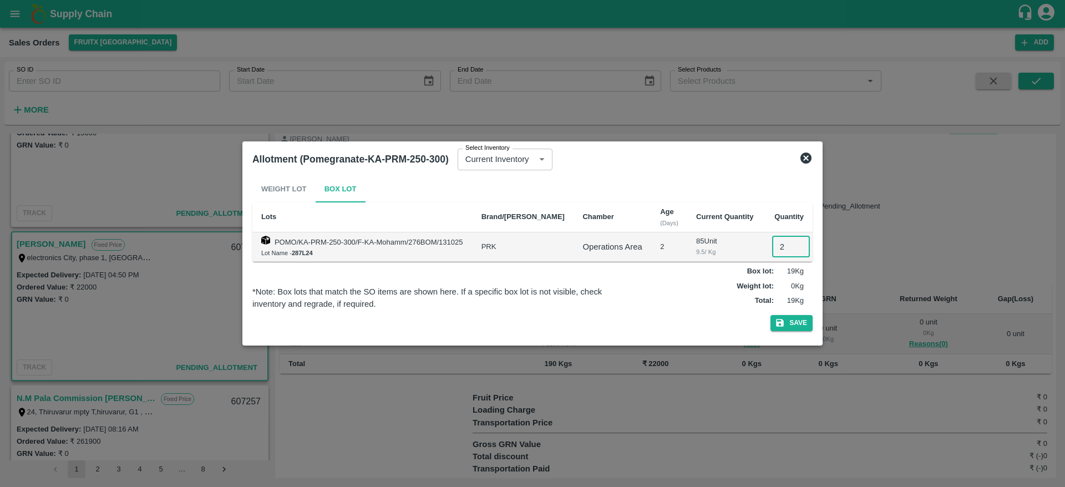
click at [776, 253] on input "2" at bounding box center [791, 246] width 38 height 21
type input "20"
click at [770, 315] on button "Save" at bounding box center [791, 323] width 42 height 16
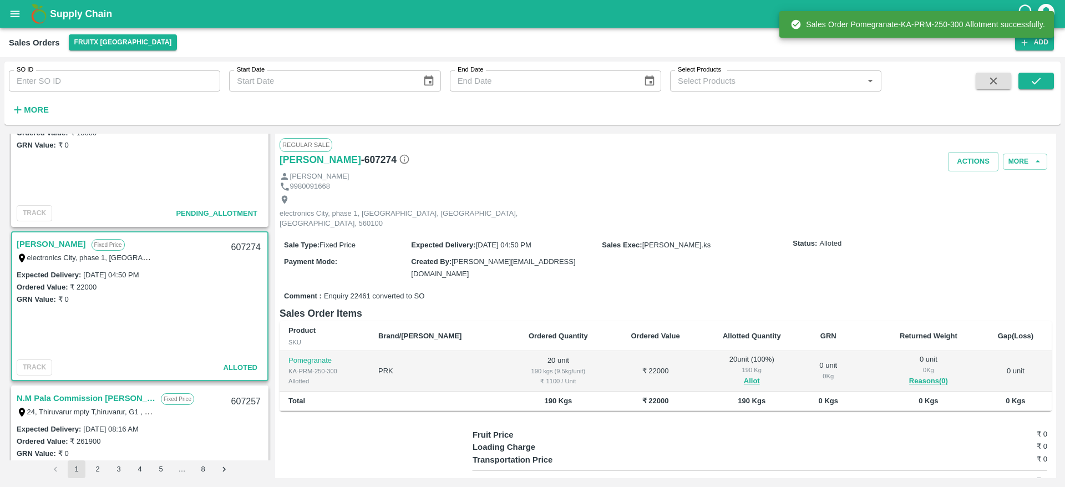
click at [236, 248] on div "607274" at bounding box center [246, 248] width 43 height 26
copy div "607274"
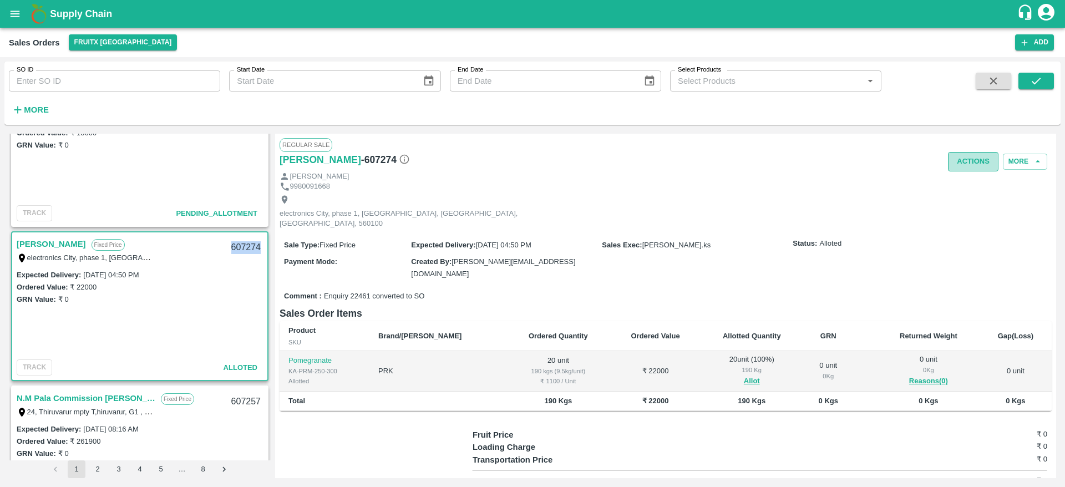
click at [965, 154] on button "Actions" at bounding box center [973, 161] width 50 height 19
click at [962, 202] on li "Deliver" at bounding box center [997, 204] width 117 height 19
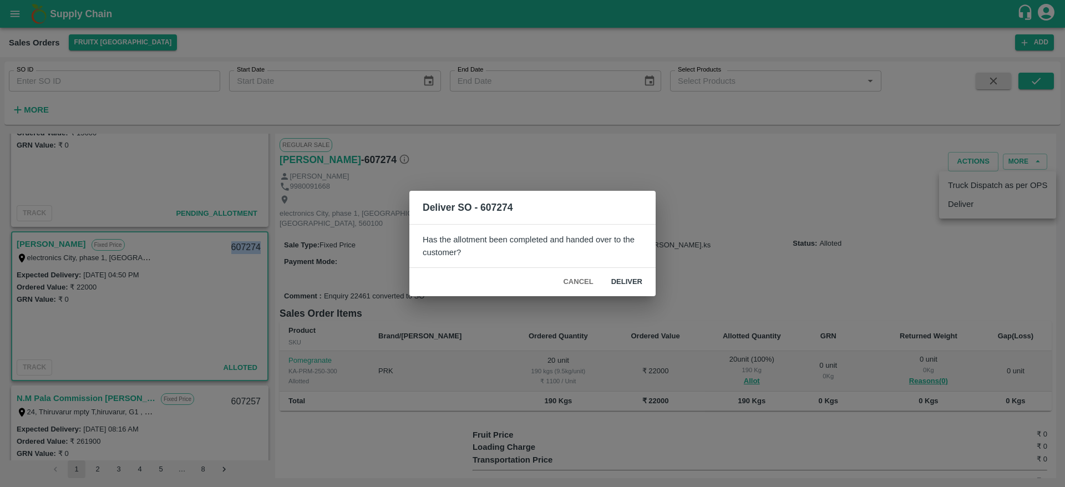
click at [635, 276] on button "Deliver" at bounding box center [626, 281] width 49 height 19
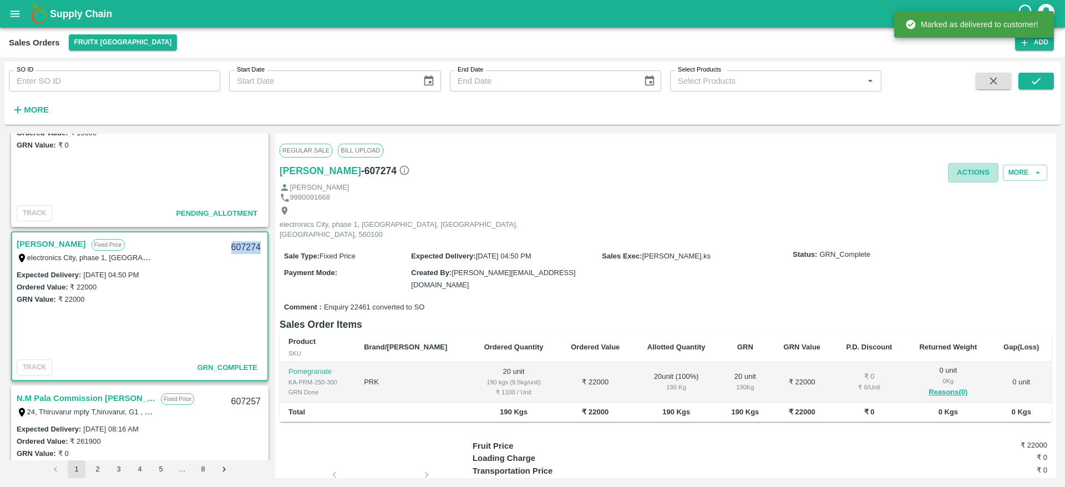
click at [948, 166] on button "Actions" at bounding box center [973, 172] width 50 height 19
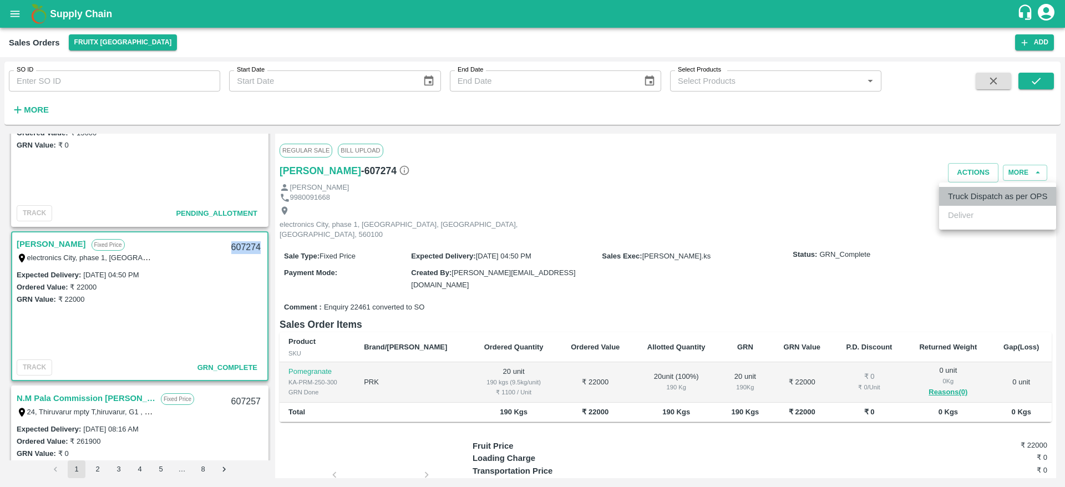
click at [978, 195] on li "Truck Dispatch as per OPS" at bounding box center [997, 196] width 117 height 19
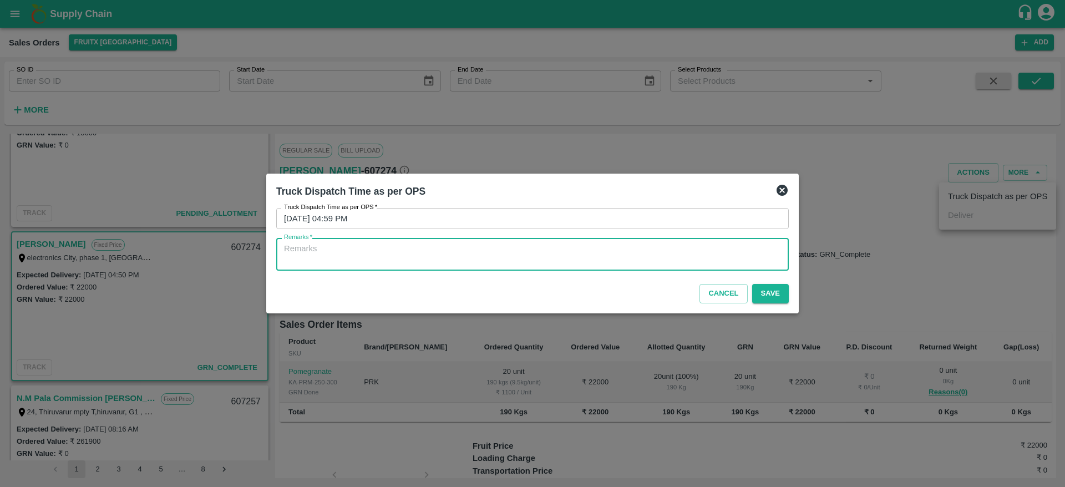
click at [686, 258] on textarea "Remarks   *" at bounding box center [532, 254] width 497 height 23
type textarea "OTD"
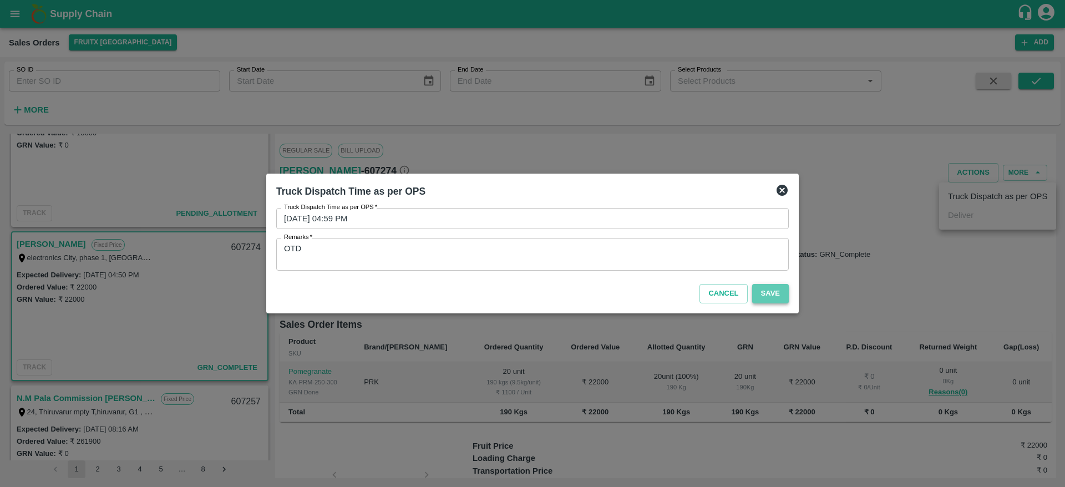
click at [768, 294] on button "Save" at bounding box center [770, 293] width 37 height 19
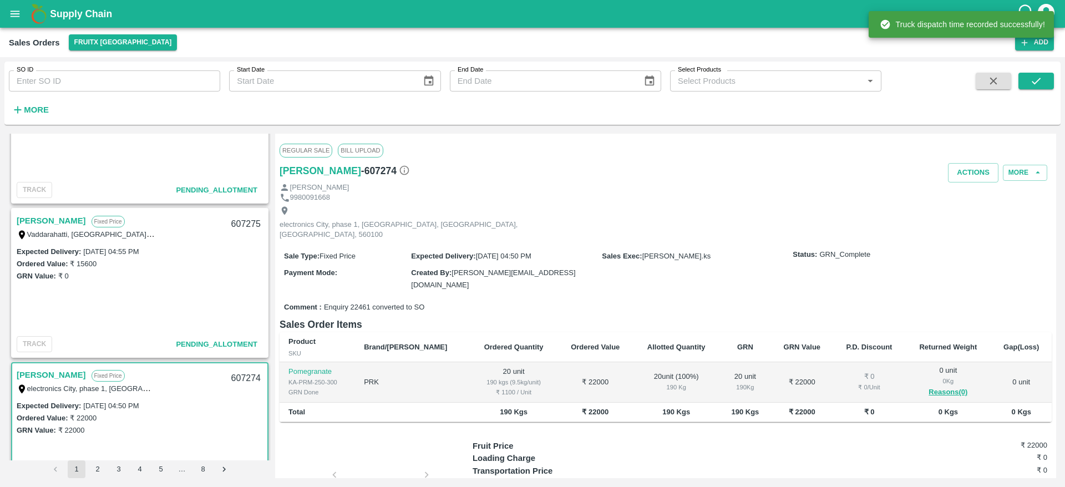
scroll to position [65, 0]
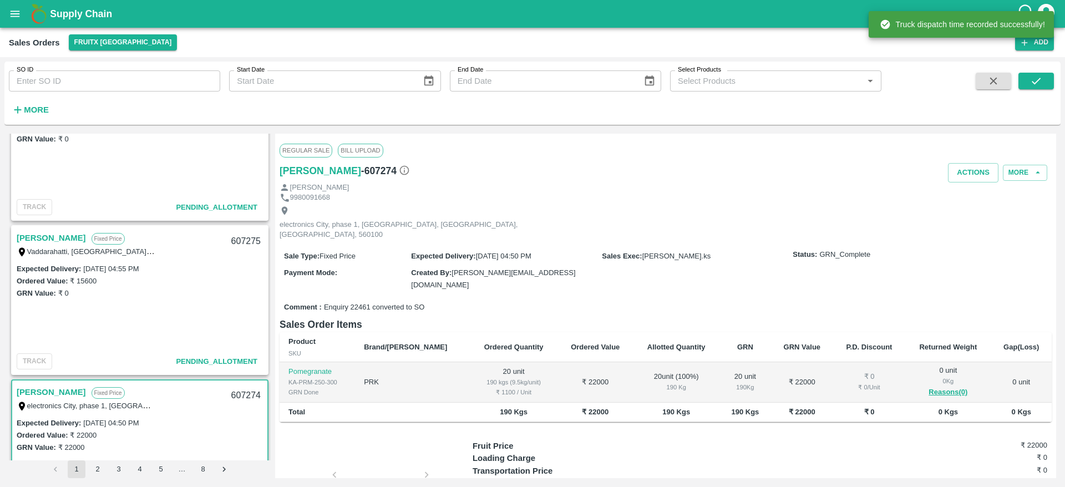
click at [33, 235] on link "[PERSON_NAME]" at bounding box center [51, 238] width 69 height 14
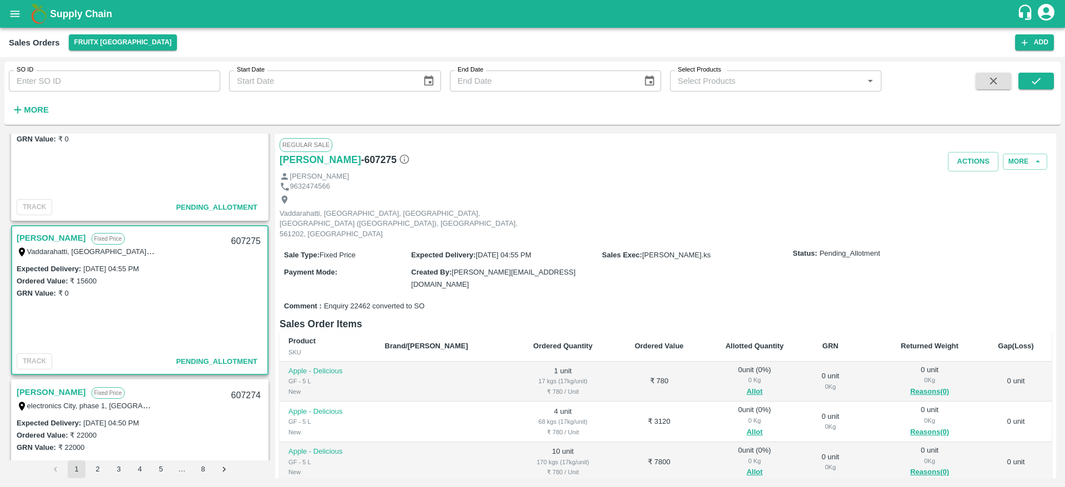
click at [232, 237] on div "607275" at bounding box center [246, 242] width 43 height 26
copy div "607275"
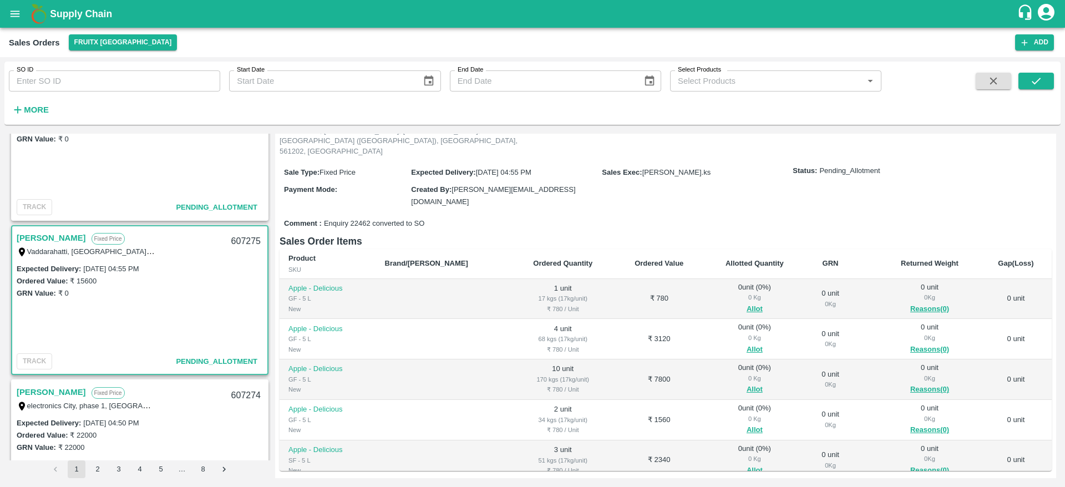
drag, startPoint x: 730, startPoint y: 286, endPoint x: 644, endPoint y: 300, distance: 87.2
click at [644, 319] on td "₹ 3120" at bounding box center [659, 339] width 89 height 40
click at [747, 303] on button "Allot" at bounding box center [755, 309] width 16 height 13
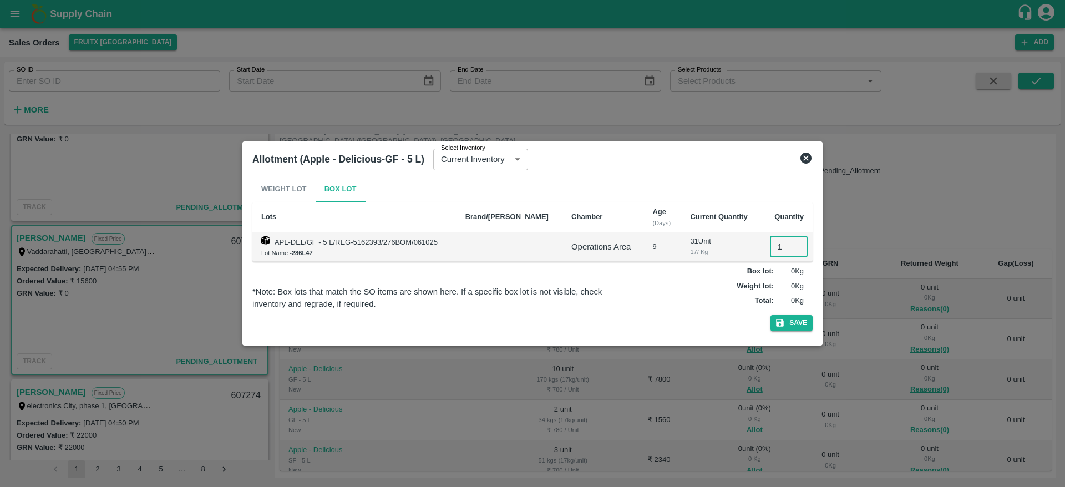
click at [784, 249] on input "1" at bounding box center [789, 246] width 38 height 21
type input "1"
click at [770, 315] on button "Save" at bounding box center [791, 323] width 42 height 16
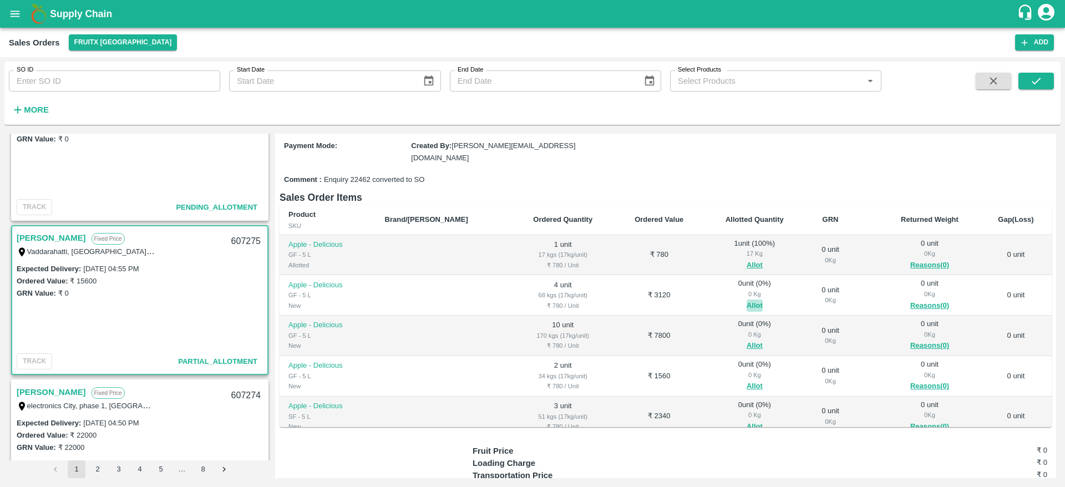
click at [747, 300] on button "Allot" at bounding box center [755, 306] width 16 height 13
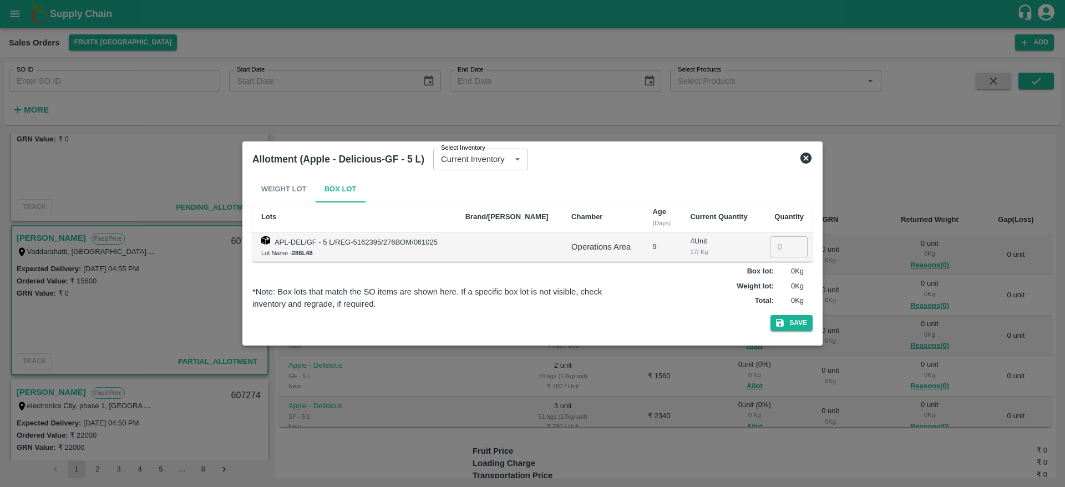
click at [770, 240] on input "number" at bounding box center [789, 246] width 38 height 21
type input "4"
click at [770, 315] on button "Save" at bounding box center [791, 323] width 42 height 16
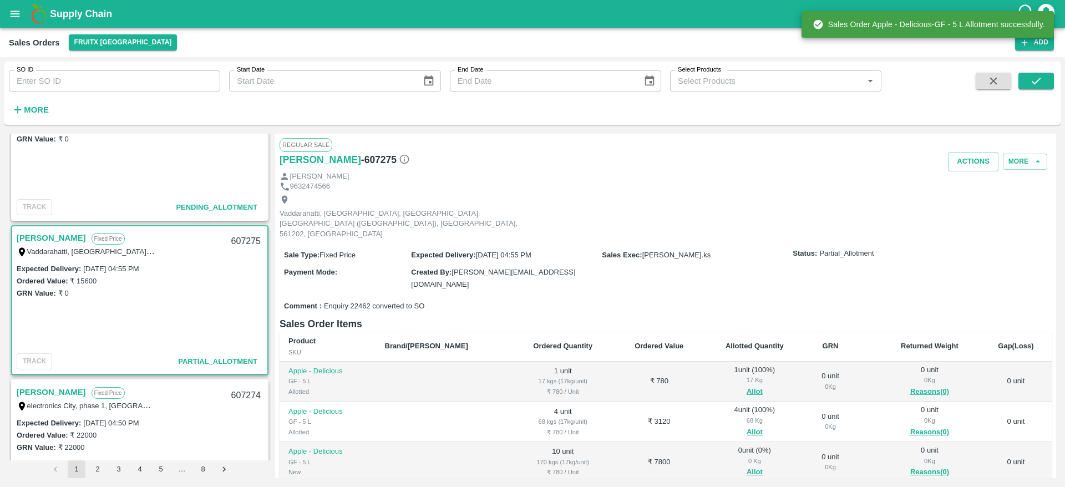
scroll to position [168, 0]
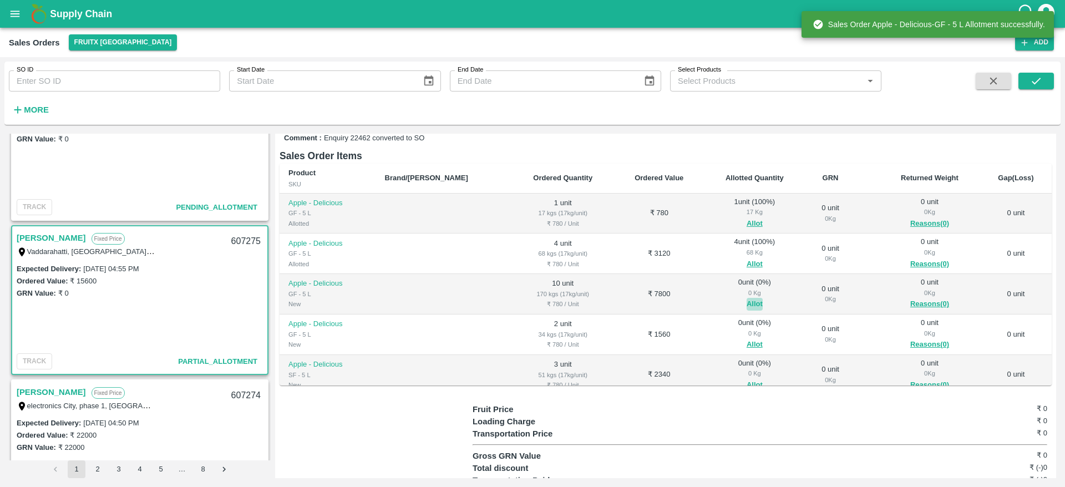
click at [747, 298] on button "Allot" at bounding box center [755, 304] width 16 height 13
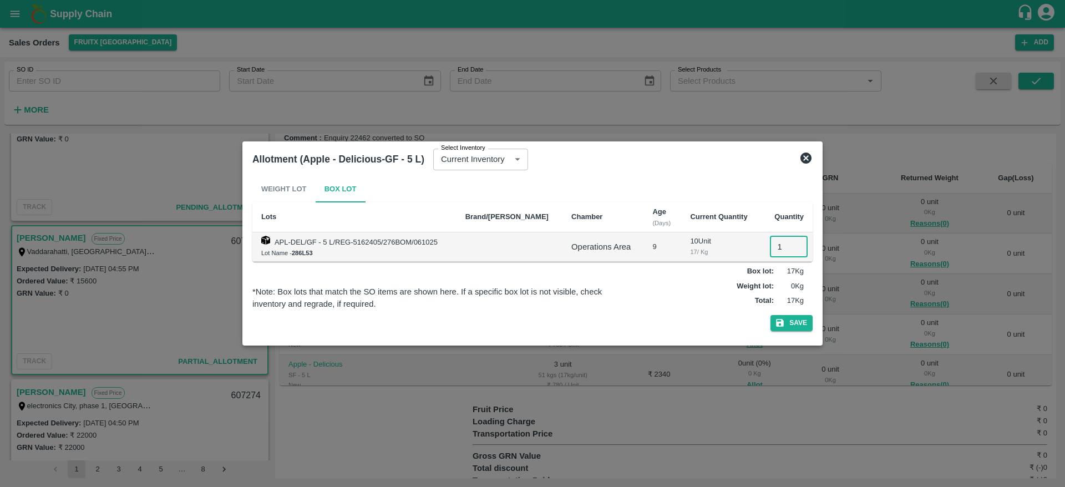
click at [784, 238] on input "1" at bounding box center [789, 246] width 38 height 21
type input "10"
click at [770, 315] on button "Save" at bounding box center [791, 323] width 42 height 16
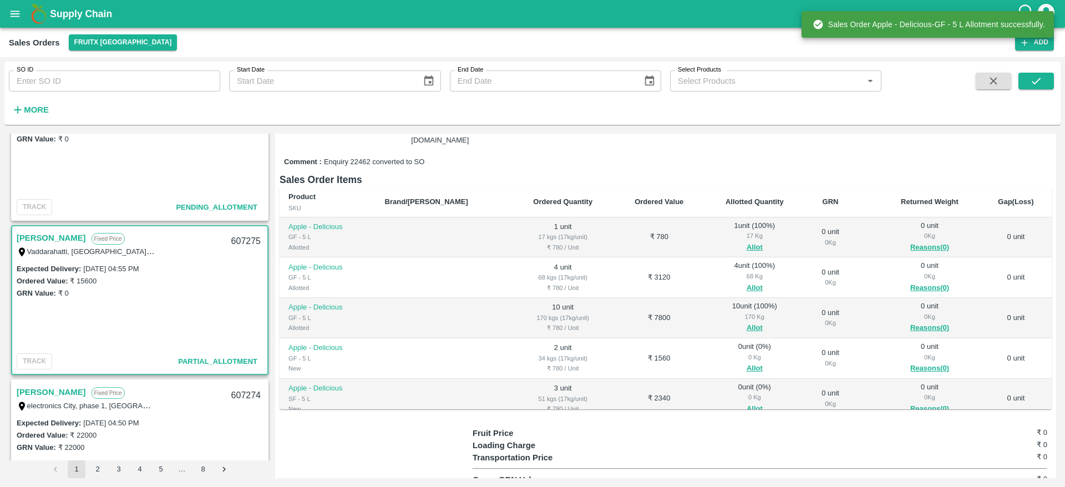
scroll to position [145, 0]
click at [747, 362] on button "Allot" at bounding box center [755, 368] width 16 height 13
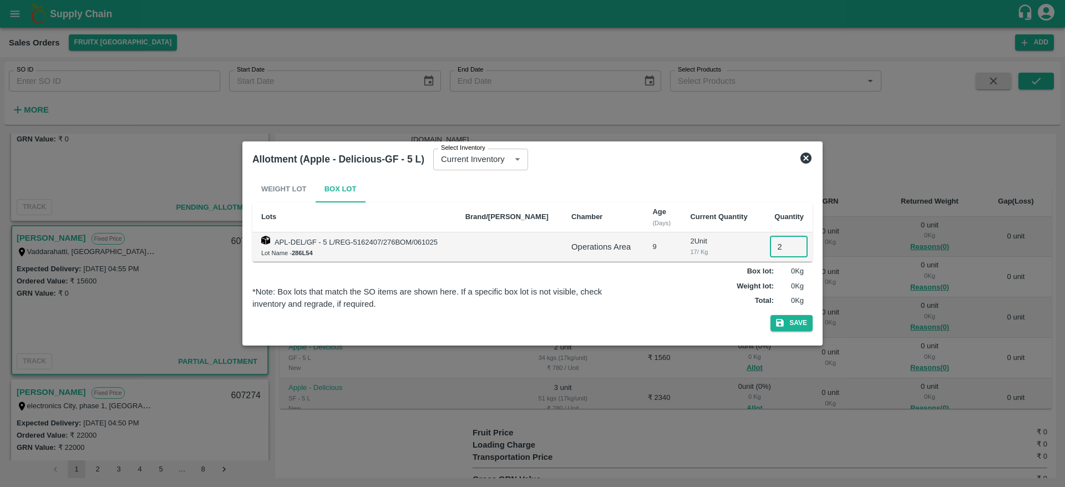
click at [774, 251] on input "2" at bounding box center [789, 246] width 38 height 21
type input "2"
click at [770, 315] on button "Save" at bounding box center [791, 323] width 42 height 16
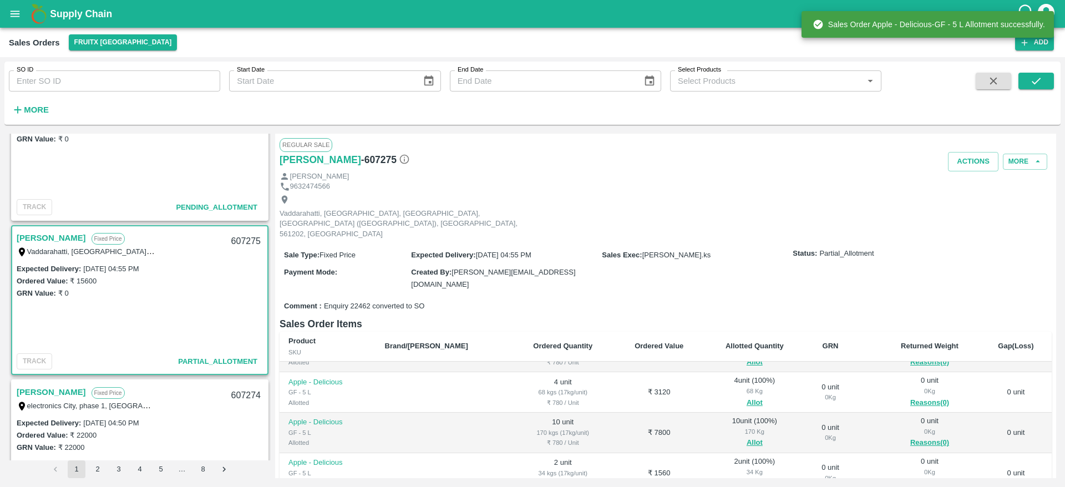
scroll to position [180, 0]
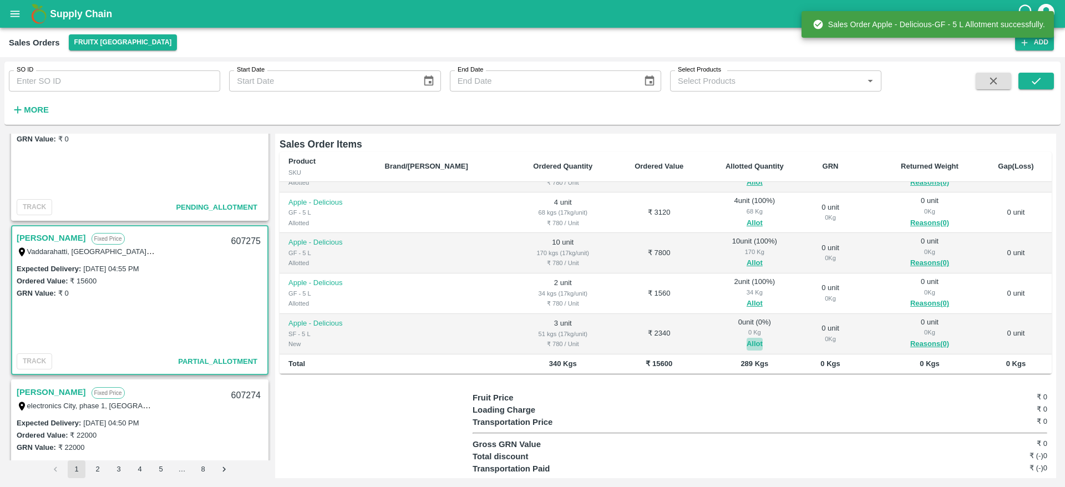
click at [747, 338] on button "Allot" at bounding box center [755, 344] width 16 height 13
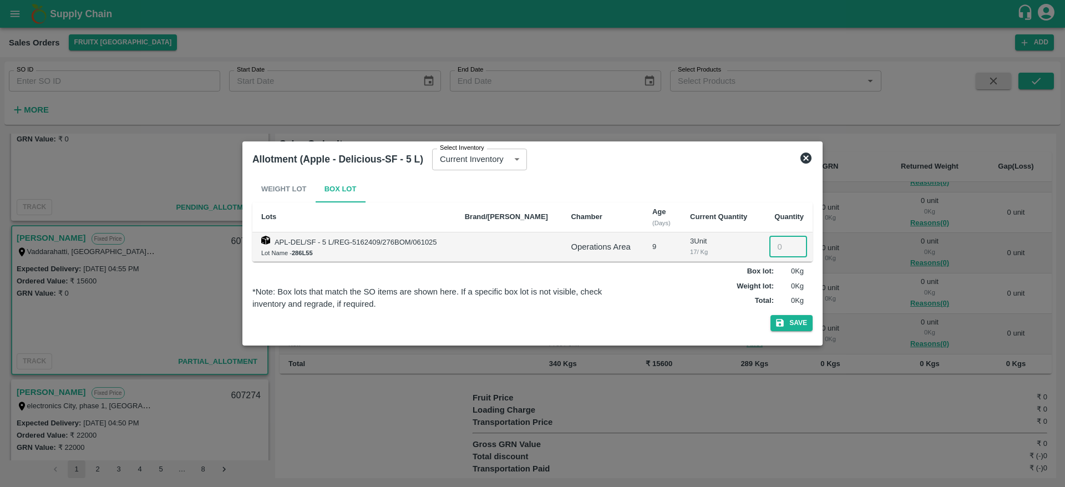
click at [787, 246] on input "number" at bounding box center [788, 246] width 38 height 21
type input "3"
click at [770, 315] on button "Save" at bounding box center [791, 323] width 42 height 16
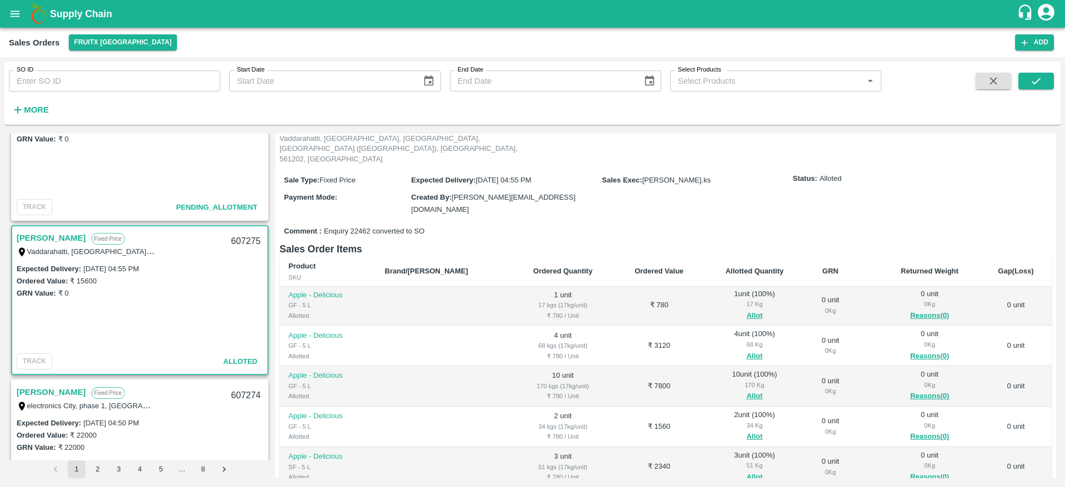
scroll to position [0, 0]
click at [235, 239] on div "607275" at bounding box center [246, 242] width 43 height 26
copy div "607275"
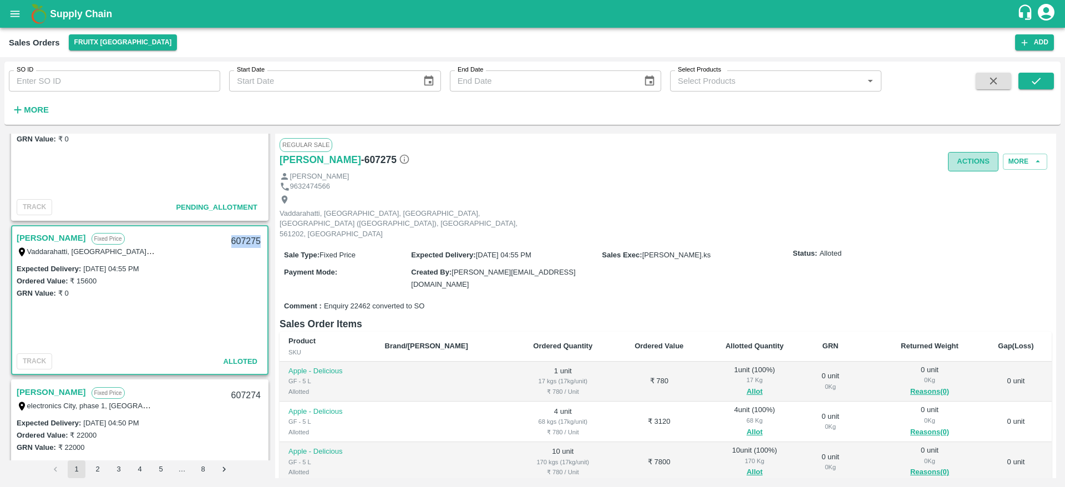
click at [962, 158] on button "Actions" at bounding box center [973, 161] width 50 height 19
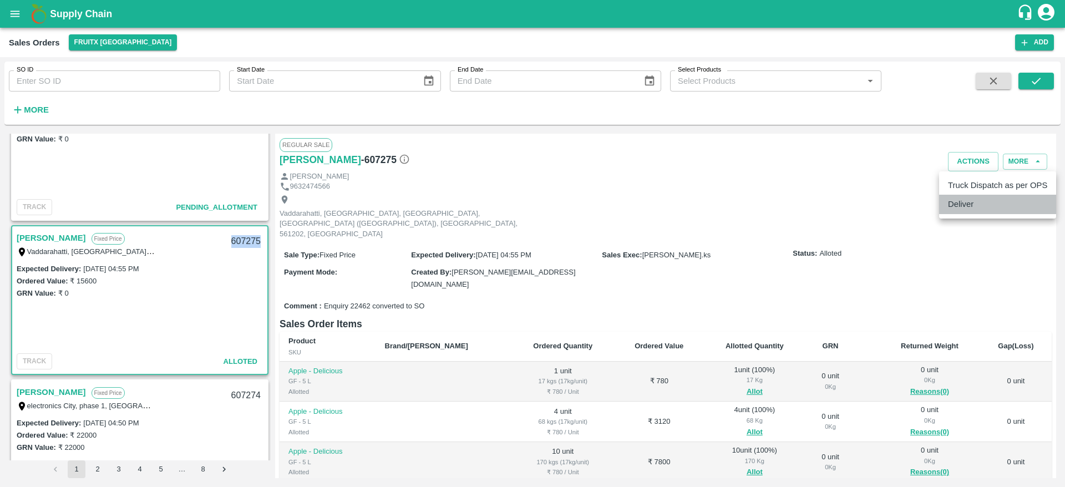
click at [985, 209] on li "Deliver" at bounding box center [997, 204] width 117 height 19
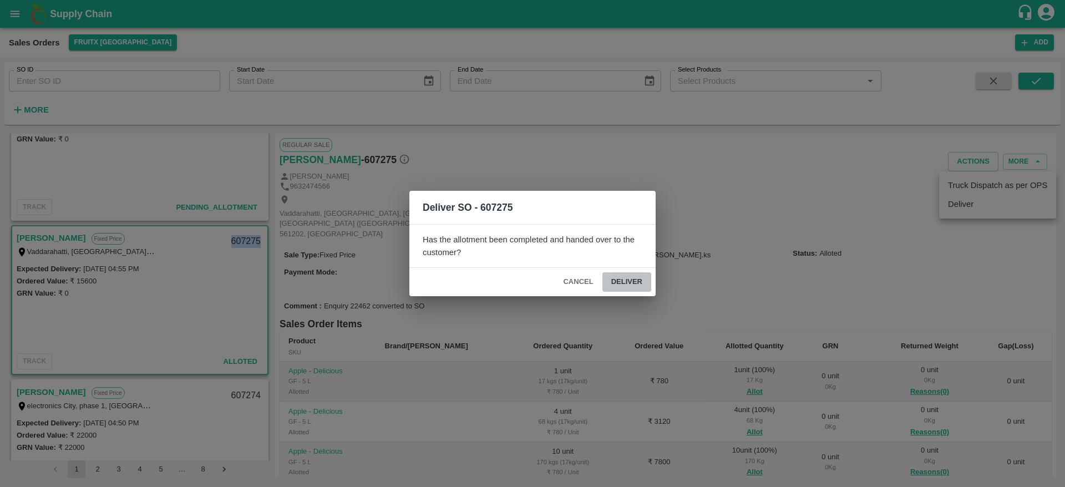
click at [637, 285] on button "Deliver" at bounding box center [626, 281] width 49 height 19
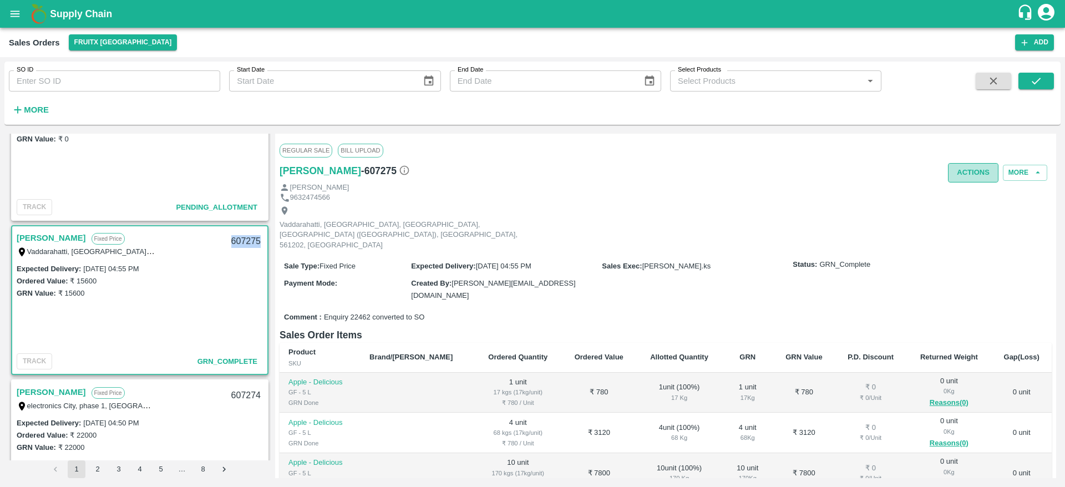
click at [980, 179] on button "Actions" at bounding box center [973, 172] width 50 height 19
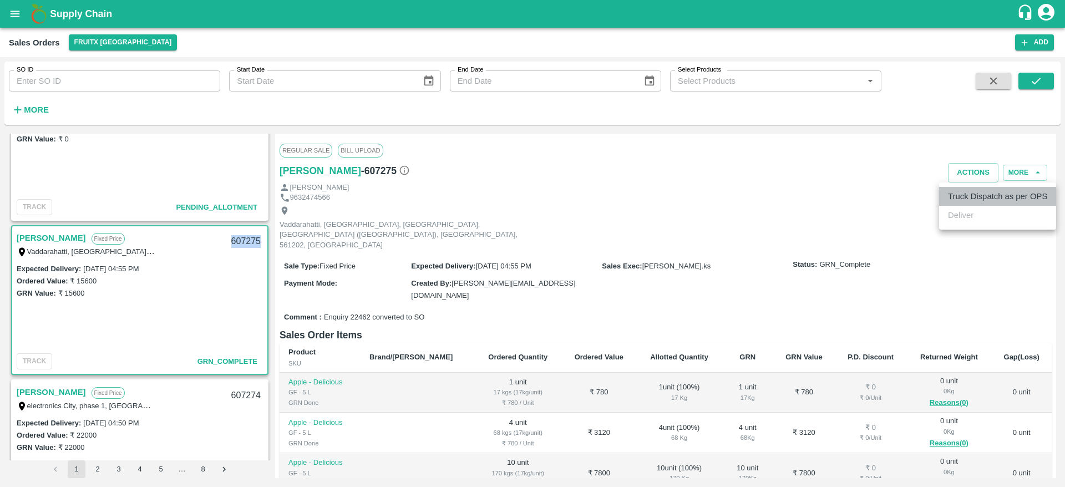
click at [978, 199] on li "Truck Dispatch as per OPS" at bounding box center [997, 196] width 117 height 19
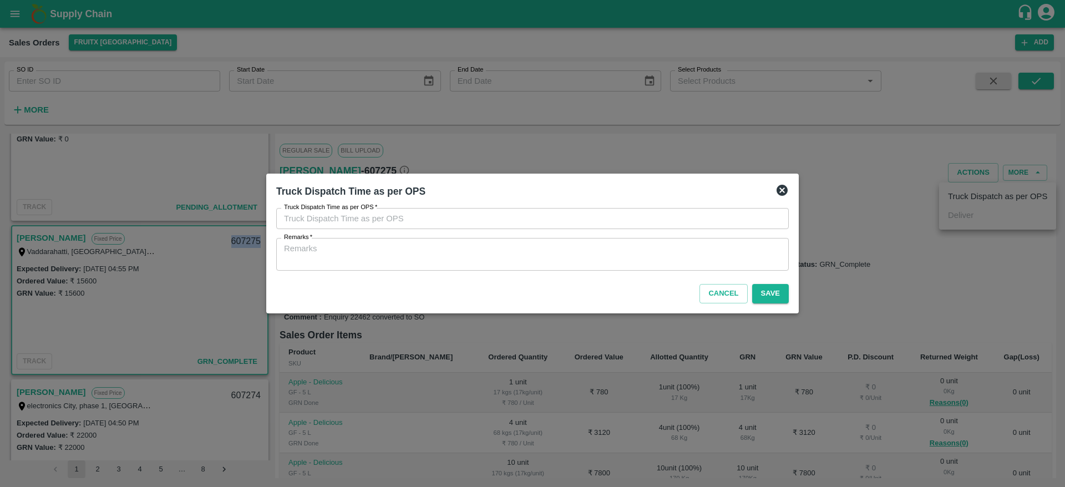
type input "[DATE] 05:04 PM"
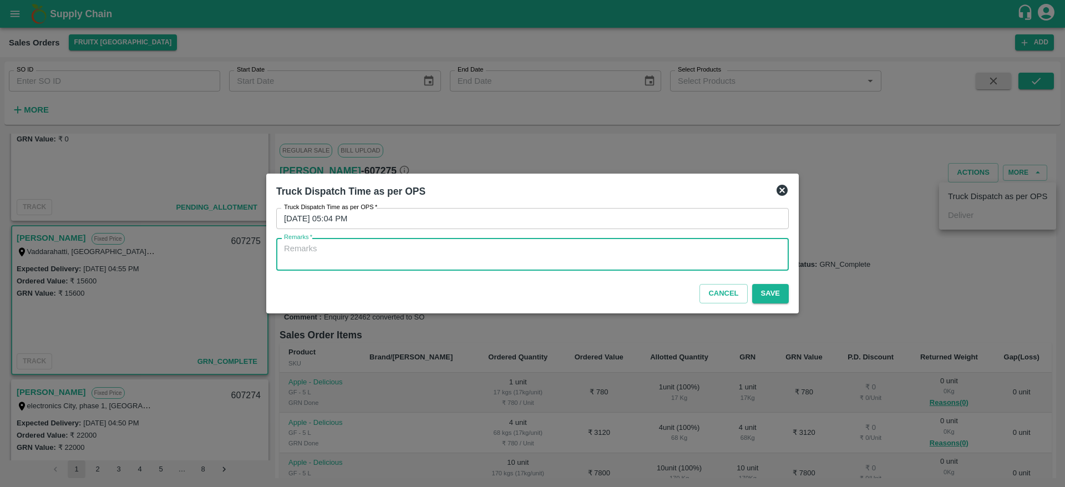
click at [661, 263] on textarea "Remarks   *" at bounding box center [532, 254] width 497 height 23
type textarea "otd"
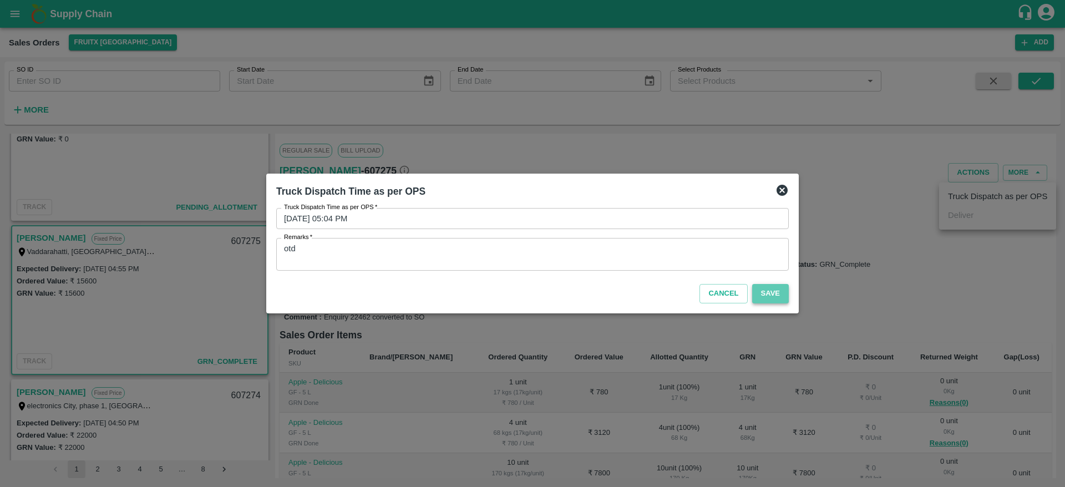
click at [765, 298] on button "Save" at bounding box center [770, 293] width 37 height 19
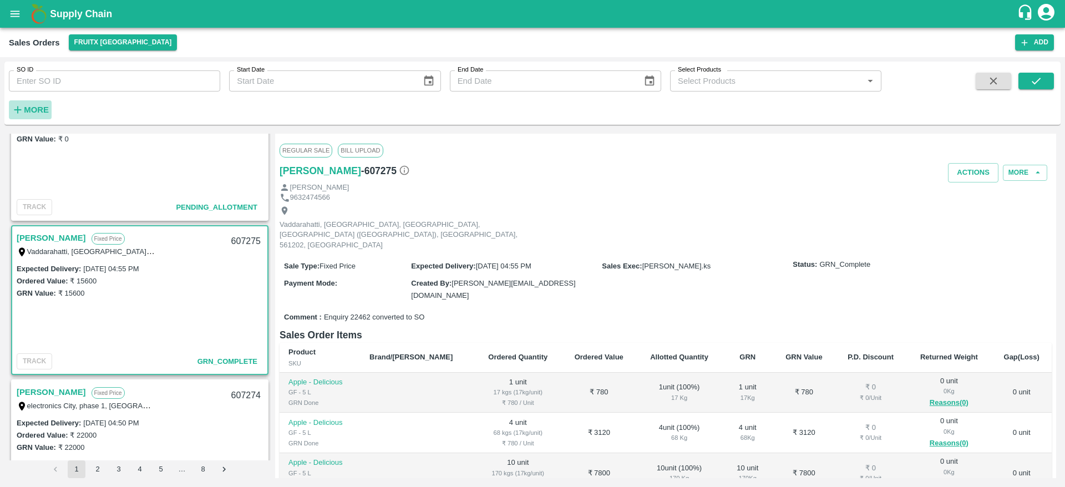
click at [30, 111] on strong "More" at bounding box center [36, 109] width 25 height 9
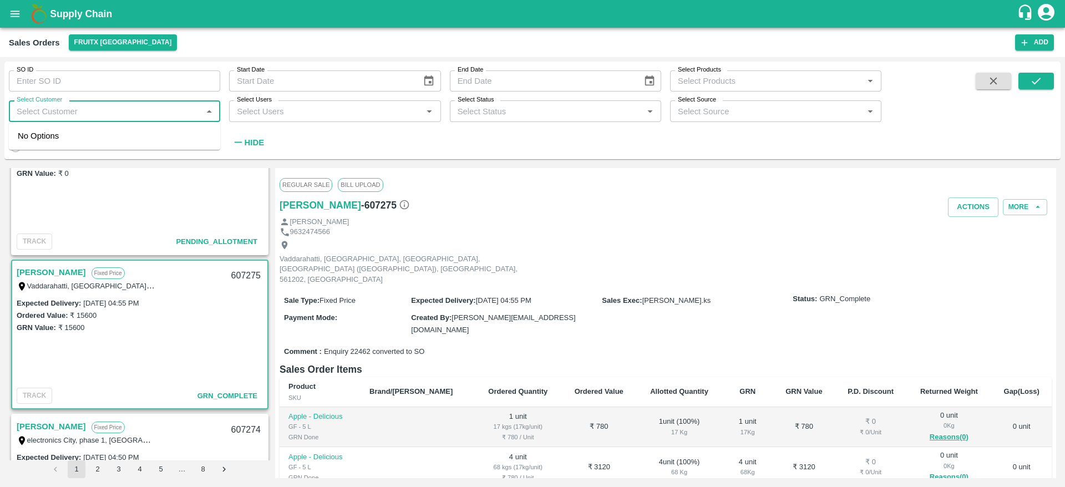
click at [89, 106] on input "Select Customer" at bounding box center [105, 111] width 186 height 14
type input "BMP"
click at [29, 137] on input "checkbox" at bounding box center [29, 141] width 22 height 22
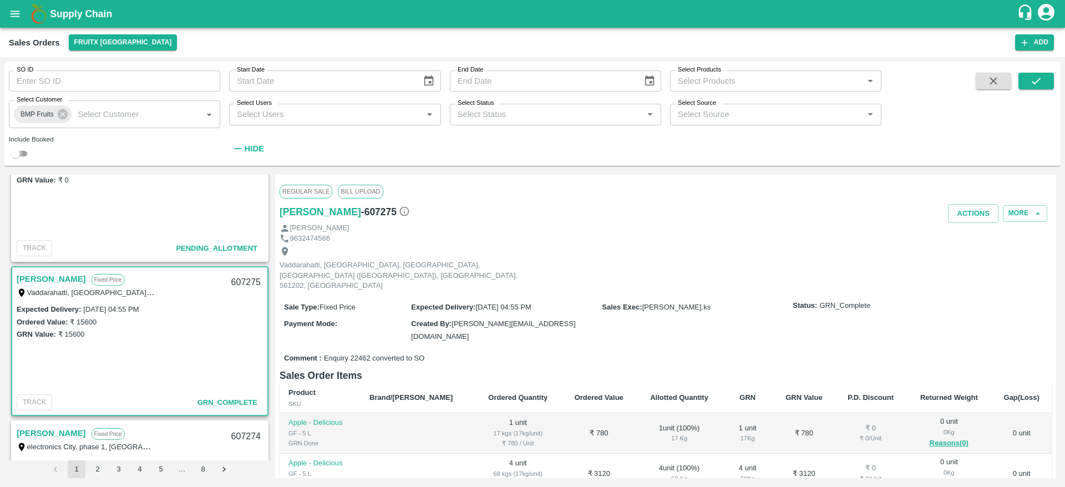
click at [17, 154] on input "checkbox" at bounding box center [16, 153] width 40 height 13
checkbox input "true"
click at [1031, 82] on icon "submit" at bounding box center [1036, 81] width 12 height 12
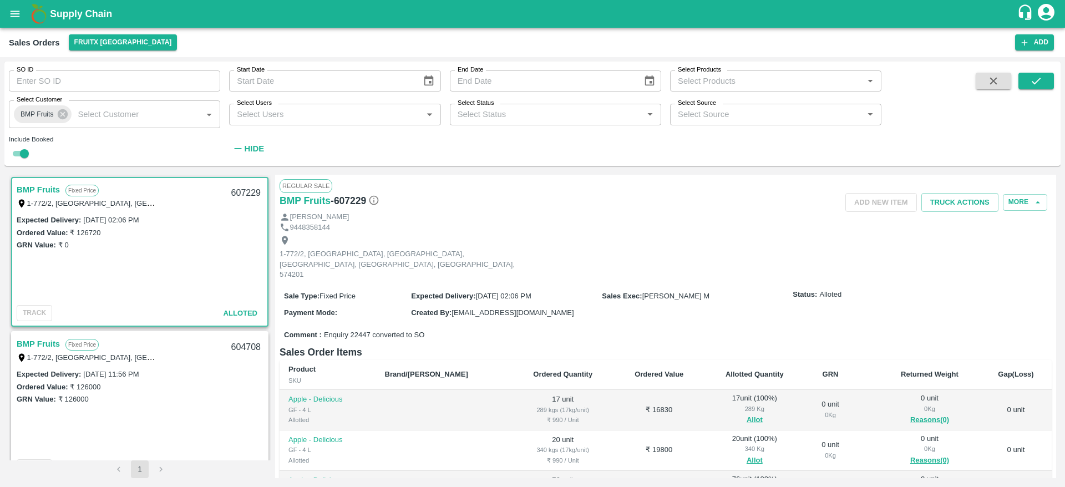
click at [43, 192] on link "BMP Fruits" at bounding box center [38, 189] width 43 height 14
click at [939, 199] on button "Truck Actions" at bounding box center [959, 202] width 77 height 19
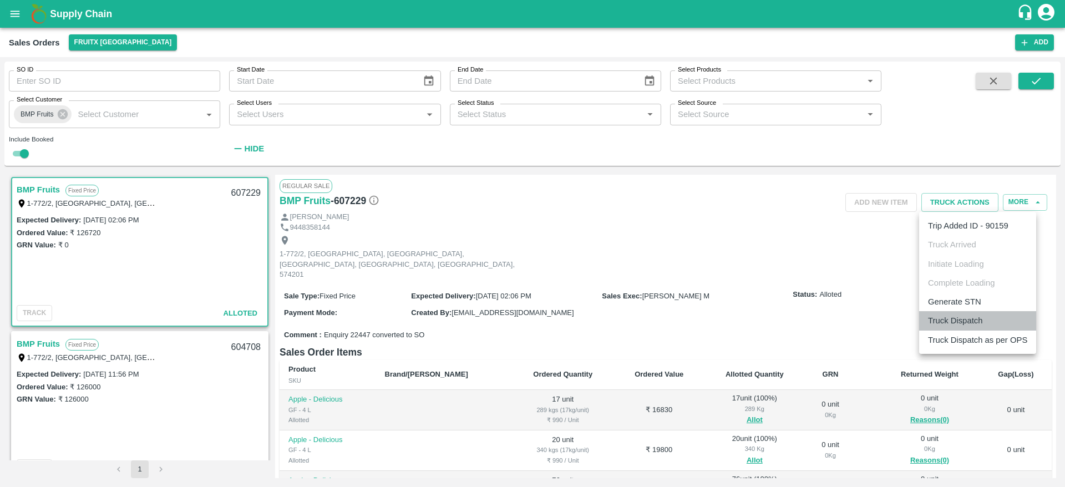
click at [957, 321] on li "Truck Dispatch" at bounding box center [977, 320] width 117 height 19
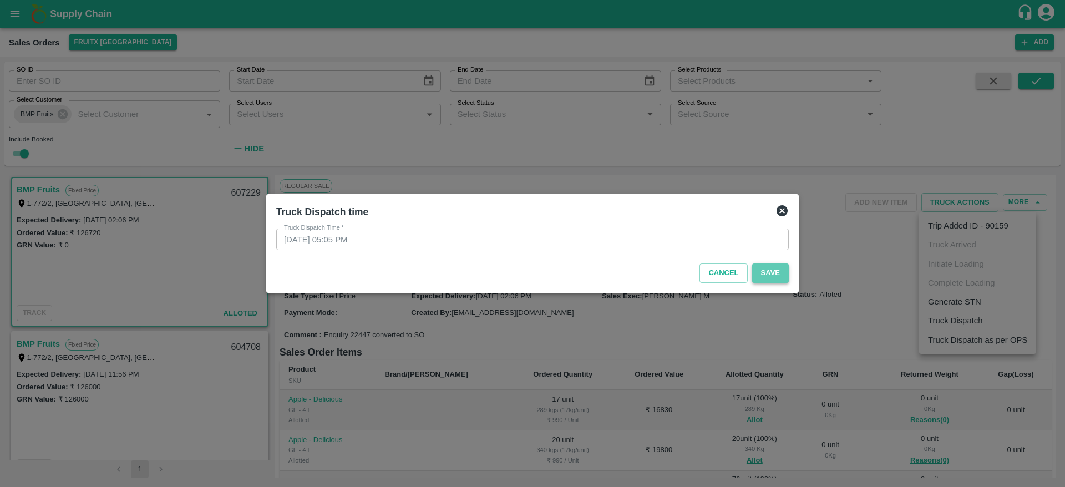
click at [773, 270] on button "Save" at bounding box center [770, 272] width 37 height 19
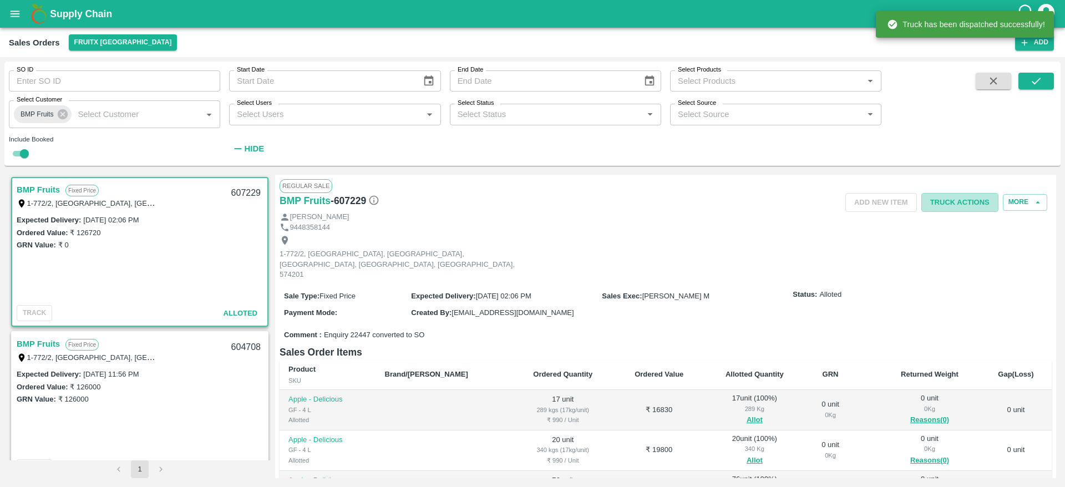
click at [955, 204] on button "Truck Actions" at bounding box center [959, 202] width 77 height 19
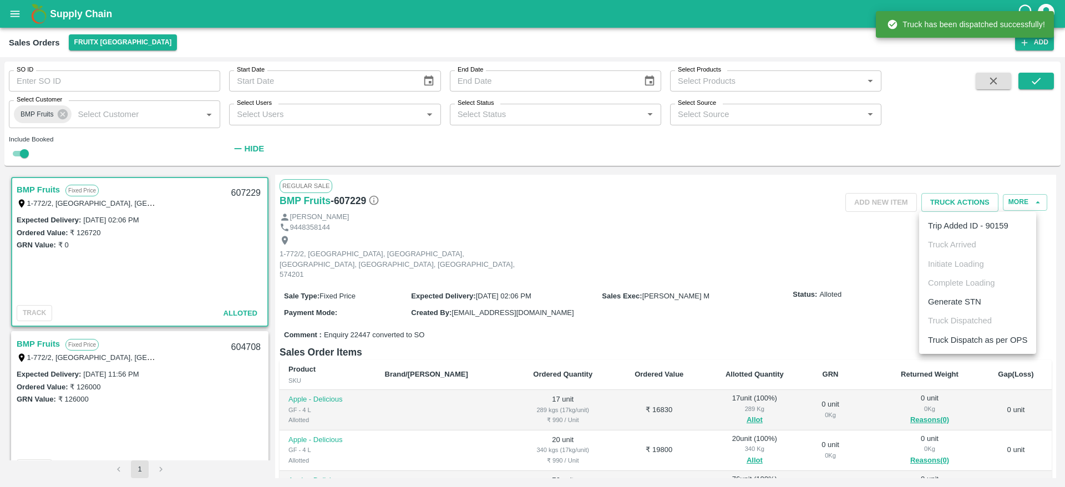
click at [971, 328] on ul "Trip Added ID - 90159 Truck Arrived Initiate Loading Complete Loading Generate …" at bounding box center [977, 283] width 117 height 142
click at [971, 331] on li "Truck Dispatch as per OPS" at bounding box center [977, 340] width 117 height 19
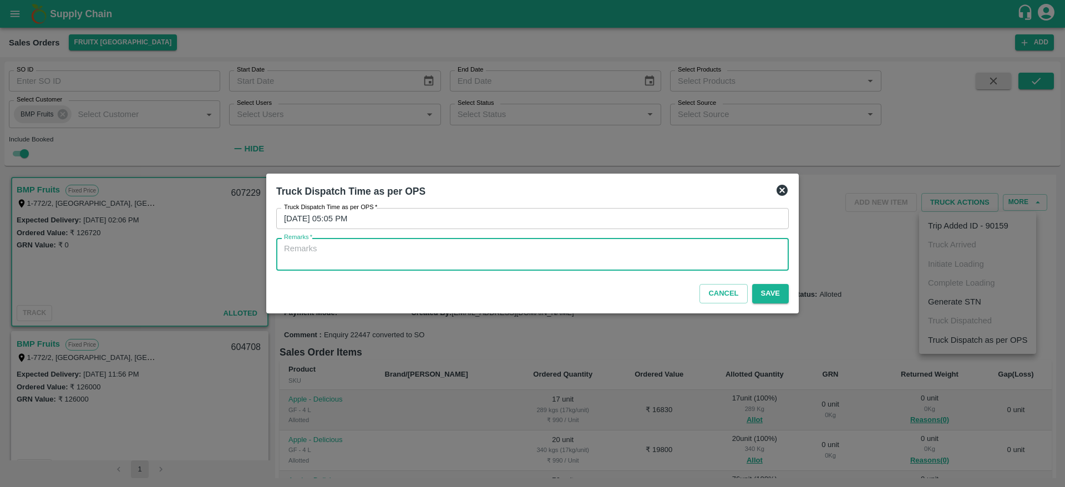
click at [691, 258] on textarea "Remarks   *" at bounding box center [532, 254] width 497 height 23
type textarea "oTD"
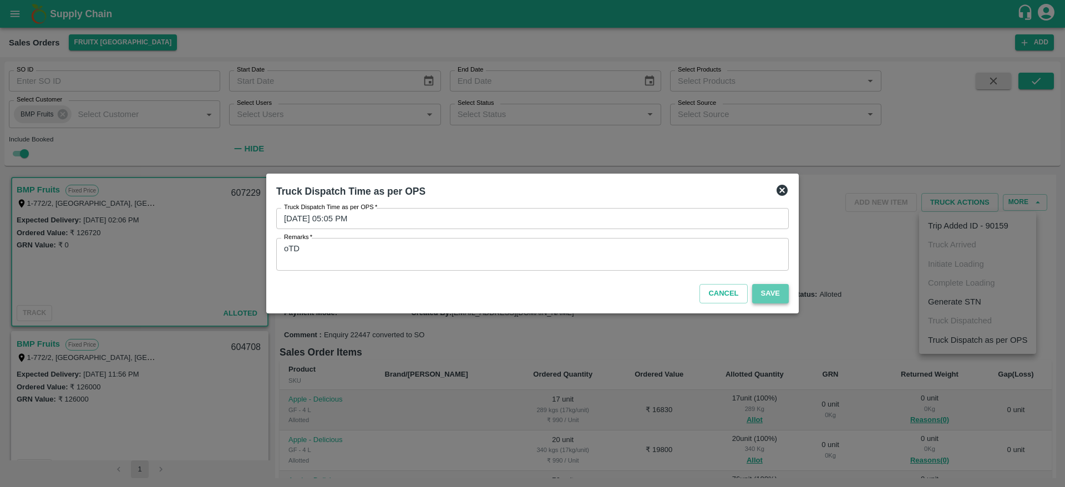
click at [780, 293] on button "Save" at bounding box center [770, 293] width 37 height 19
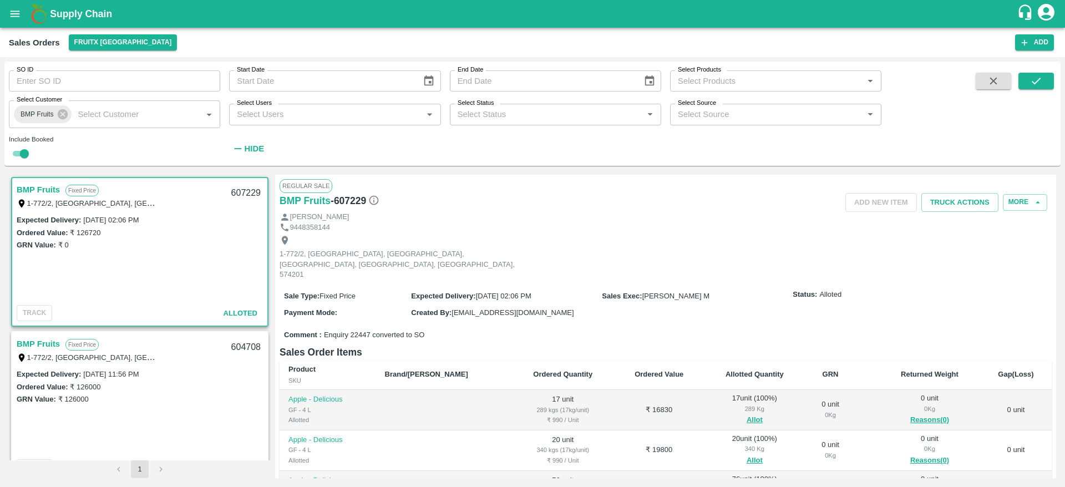
scroll to position [109, 0]
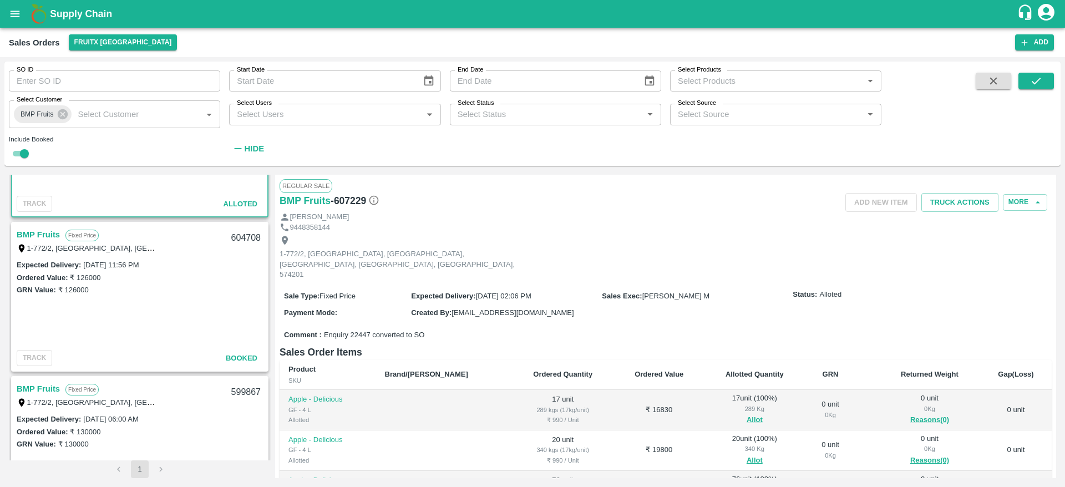
click at [43, 235] on link "BMP Fruits" at bounding box center [38, 234] width 43 height 14
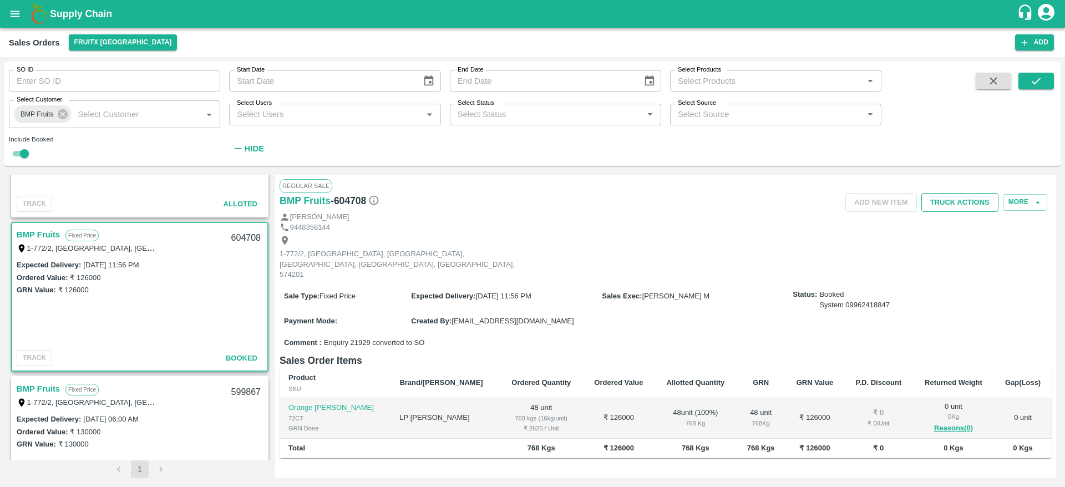
click at [948, 200] on button "Truck Actions" at bounding box center [959, 202] width 77 height 19
click at [594, 307] on div at bounding box center [532, 243] width 1065 height 487
